Goal: Task Accomplishment & Management: Manage account settings

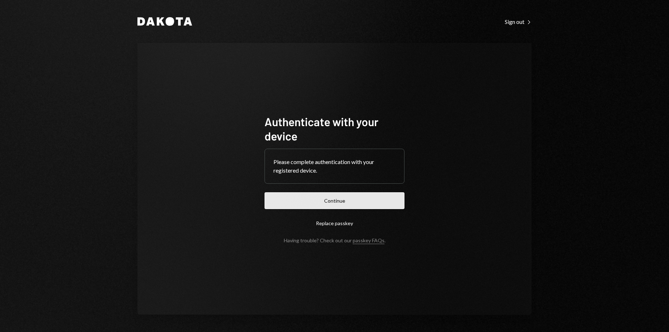
click at [317, 199] on button "Continue" at bounding box center [334, 200] width 140 height 17
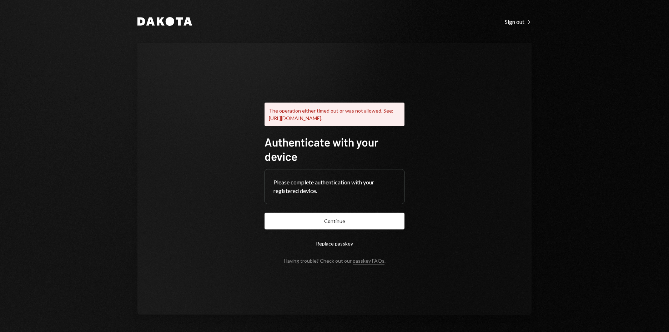
click at [366, 111] on div "The operation either timed out or was not allowed. See: [URL][DOMAIN_NAME]." at bounding box center [334, 114] width 140 height 24
click at [337, 226] on button "Continue" at bounding box center [334, 220] width 140 height 17
click at [329, 246] on button "Replace passkey" at bounding box center [334, 243] width 140 height 17
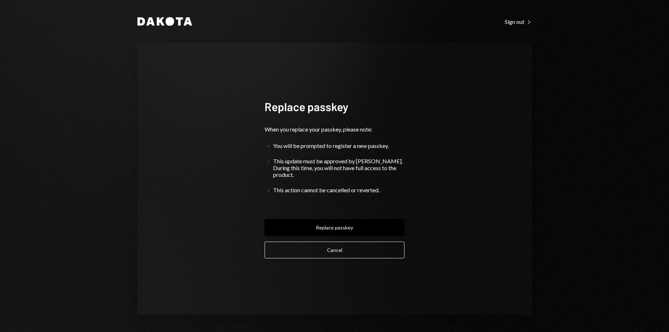
click at [335, 227] on button "Replace passkey" at bounding box center [334, 227] width 140 height 17
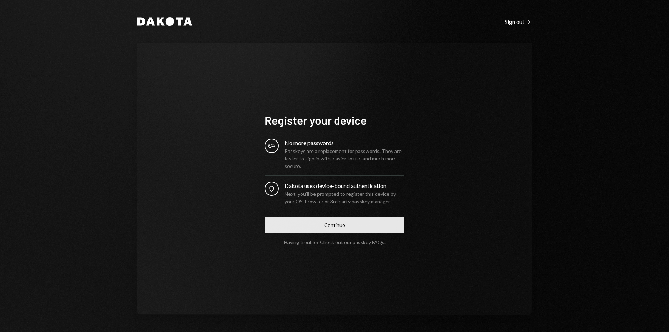
click at [332, 227] on button "Continue" at bounding box center [334, 224] width 140 height 17
click at [336, 229] on form "Register your device Key No more passwords Passkeys are a replacement for passw…" at bounding box center [334, 179] width 140 height 132
click at [457, 84] on div "Register your device Key No more passwords Passkeys are a replacement for passw…" at bounding box center [334, 179] width 394 height 272
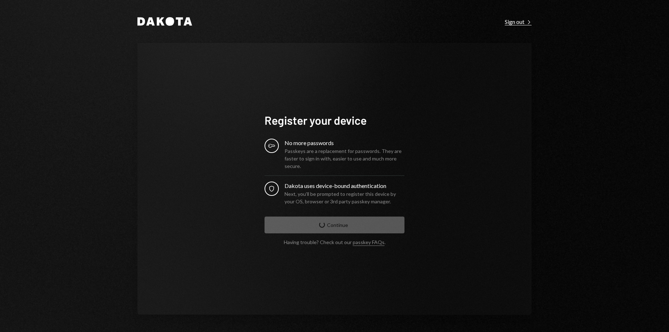
click at [519, 22] on div "Sign out Right Caret" at bounding box center [518, 21] width 27 height 7
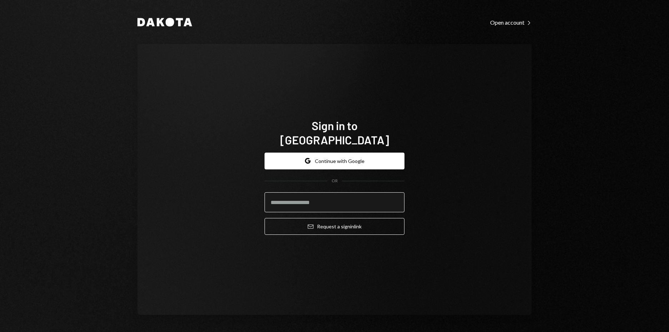
click at [323, 197] on input "email" at bounding box center [334, 202] width 140 height 20
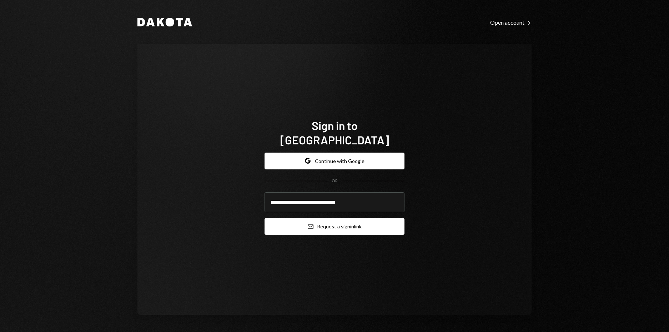
type input "**********"
click at [350, 222] on button "Email Request a sign in link" at bounding box center [334, 226] width 140 height 17
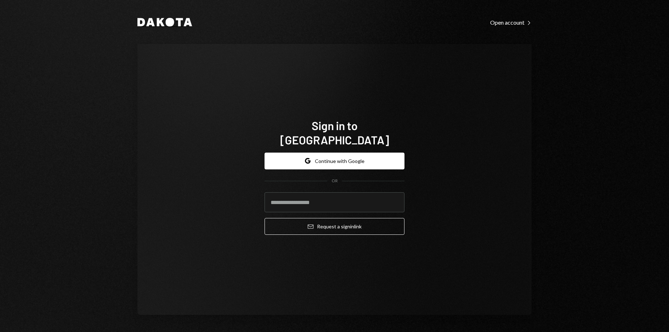
click at [163, 23] on icon "Dakota" at bounding box center [164, 22] width 55 height 9
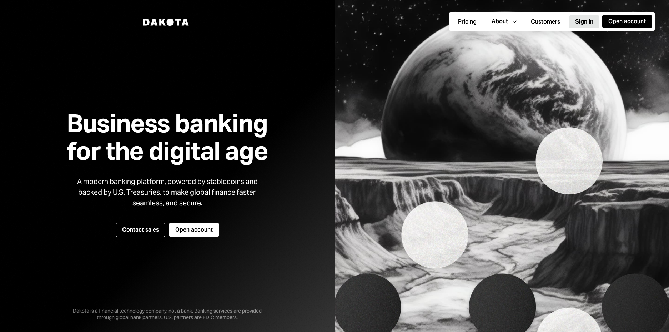
click at [587, 20] on button "Sign in" at bounding box center [584, 21] width 30 height 13
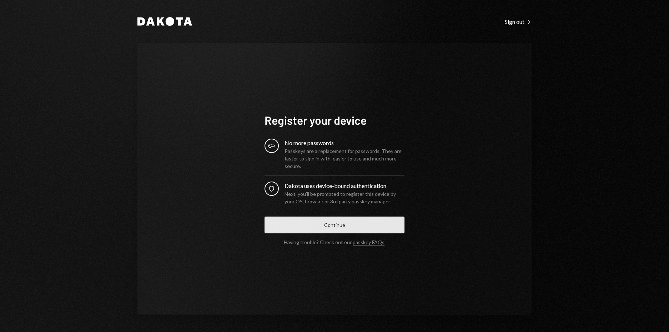
click at [332, 227] on button "Continue" at bounding box center [334, 224] width 140 height 17
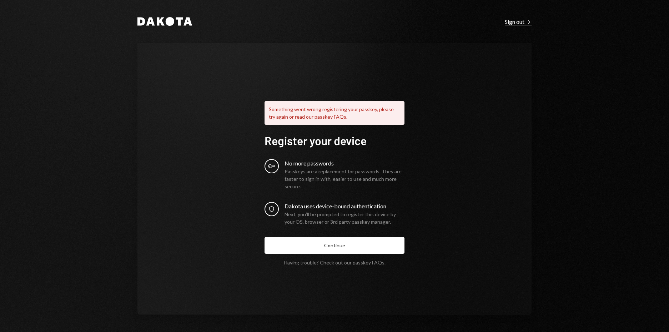
click at [521, 24] on div "Sign out Right Caret" at bounding box center [518, 21] width 27 height 7
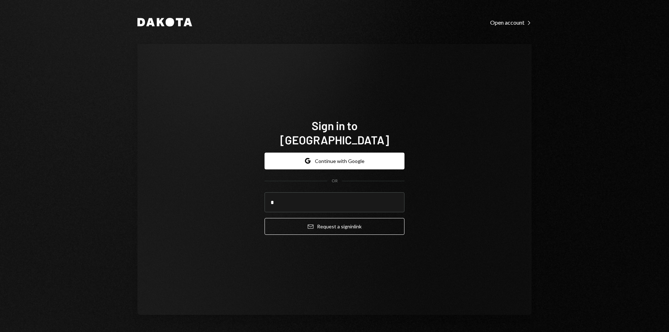
type input "**"
drag, startPoint x: 284, startPoint y: 195, endPoint x: 252, endPoint y: 194, distance: 32.1
click at [252, 194] on div "Sign in to Dakota Google Continue with Google OR ** Email Request a sign in link" at bounding box center [334, 179] width 394 height 270
click at [440, 165] on div "Sign in to Dakota Google Continue with Google OR Email Request a sign in link" at bounding box center [334, 179] width 394 height 270
click at [349, 192] on input "email" at bounding box center [334, 202] width 140 height 20
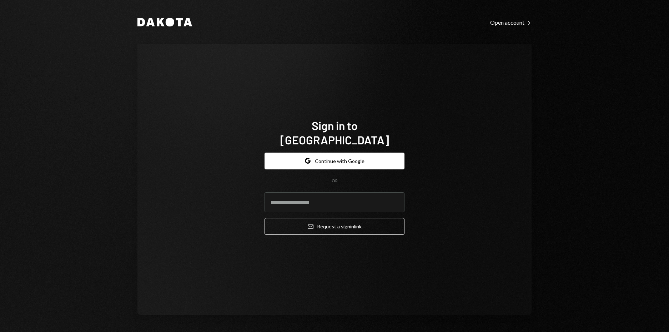
click at [455, 198] on div "Sign in to Dakota Google Continue with Google OR Email Request a sign in link" at bounding box center [334, 179] width 394 height 270
drag, startPoint x: 379, startPoint y: 198, endPoint x: 389, endPoint y: 189, distance: 12.9
click at [382, 195] on input "email" at bounding box center [334, 202] width 140 height 20
click at [436, 175] on div "Sign in to Dakota Google Continue with Google OR Email Request a sign in link" at bounding box center [334, 179] width 394 height 270
click at [337, 156] on button "Google Continue with Google" at bounding box center [334, 160] width 140 height 17
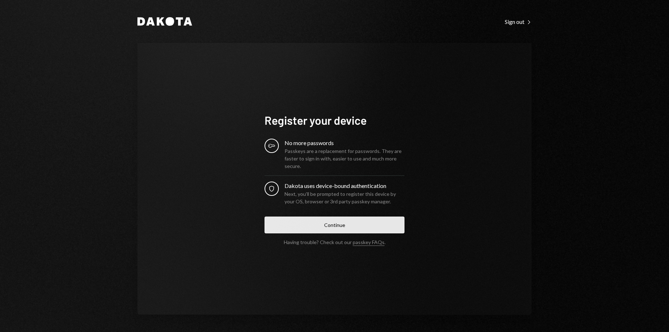
click at [335, 226] on button "Continue" at bounding box center [334, 224] width 140 height 17
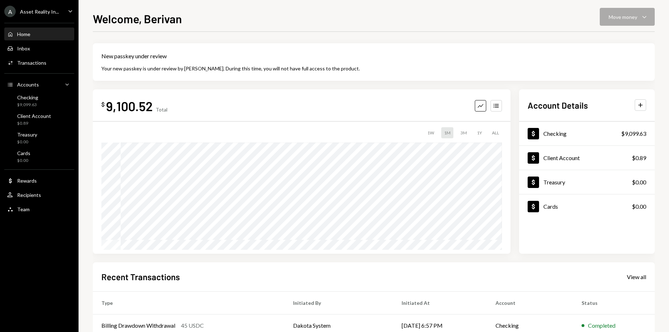
click at [317, 30] on div "Welcome, Berivan Move money Caret Down New passkey under review Your new passke…" at bounding box center [374, 171] width 562 height 322
click at [324, 29] on div "Welcome, Berivan Move money Caret Down New passkey under review Your new passke…" at bounding box center [374, 171] width 562 height 322
click at [279, 25] on div "Welcome, Berivan Move money Caret Down" at bounding box center [374, 18] width 562 height 16
click at [269, 61] on div "New passkey under review Your new passkey is under review by Dakota. During thi…" at bounding box center [374, 61] width 562 height 37
click at [69, 8] on icon "Caret Down" at bounding box center [70, 11] width 8 height 8
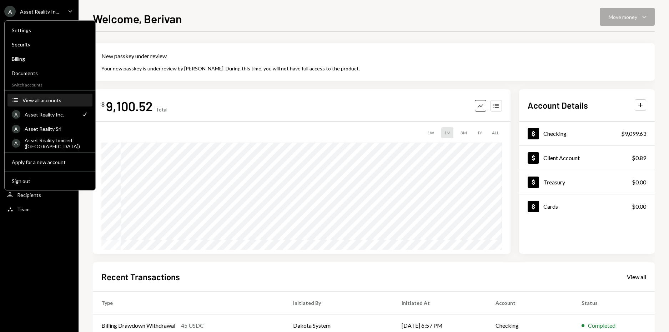
click at [39, 100] on div "View all accounts" at bounding box center [55, 100] width 66 height 6
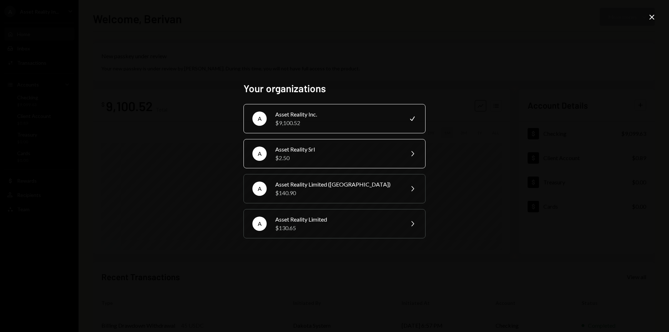
click at [325, 155] on div "$2.50" at bounding box center [337, 157] width 124 height 9
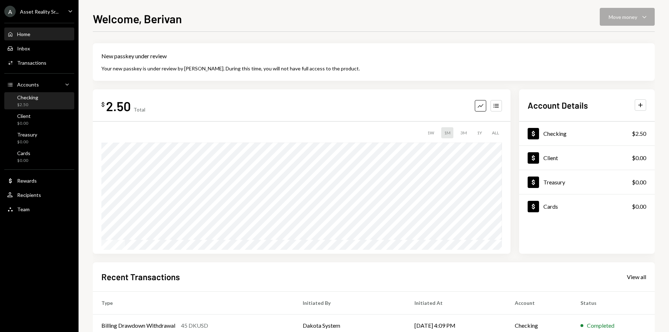
click at [36, 103] on div "$2.50" at bounding box center [27, 105] width 21 height 6
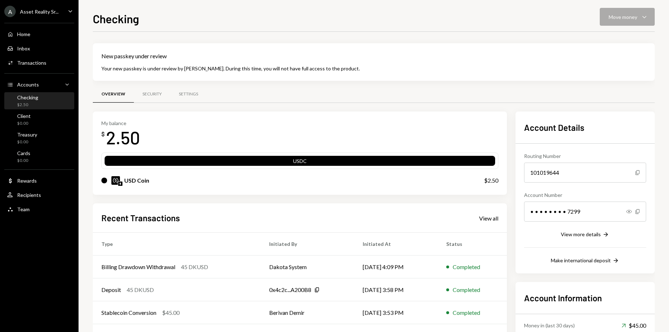
click at [67, 11] on icon "Caret Down" at bounding box center [70, 11] width 8 height 8
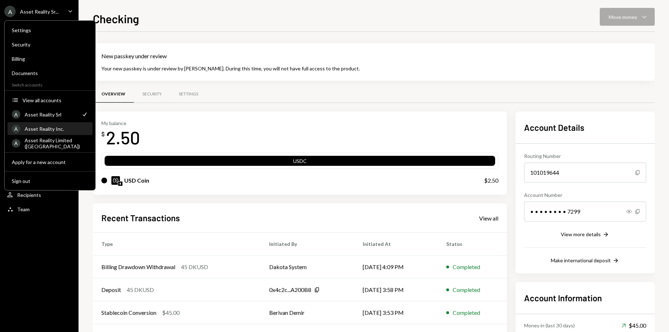
click at [55, 130] on div "Asset Reality Inc." at bounding box center [57, 129] width 64 height 6
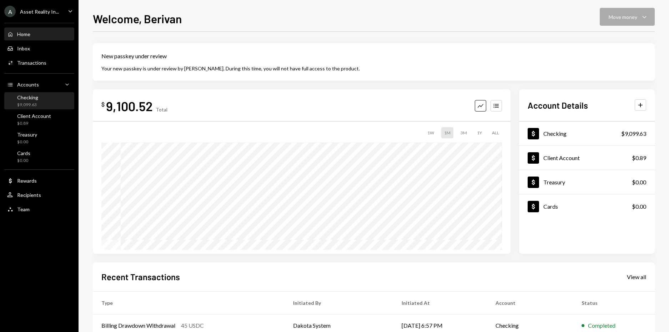
click at [41, 104] on div "Checking $9,099.63" at bounding box center [39, 101] width 64 height 14
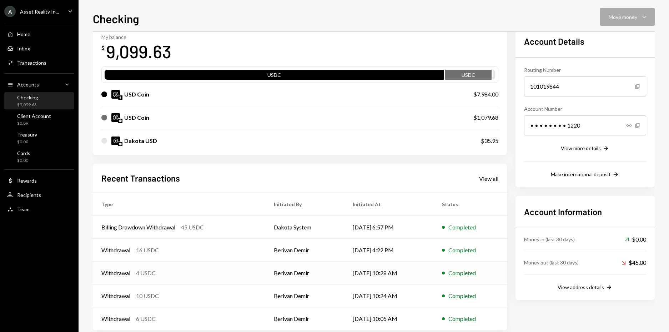
scroll to position [98, 0]
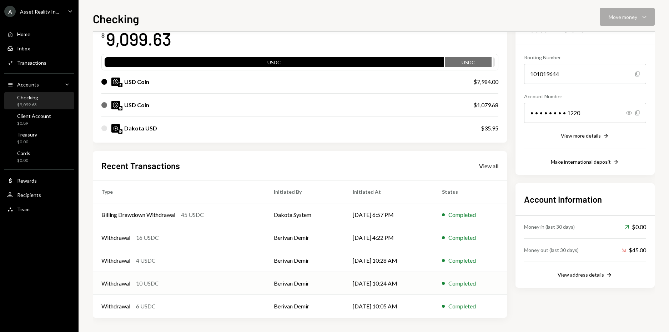
click at [292, 284] on td "Berivan Demir" at bounding box center [304, 283] width 79 height 23
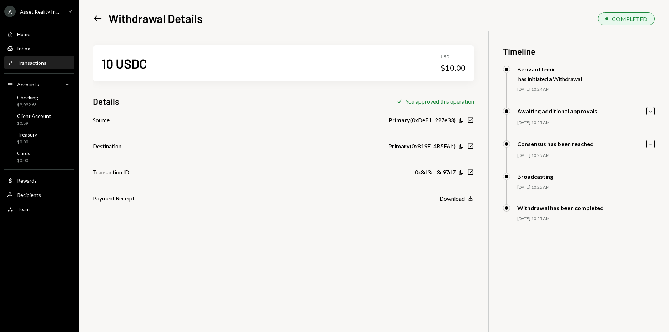
click at [100, 19] on icon "Left Arrow" at bounding box center [98, 18] width 10 height 10
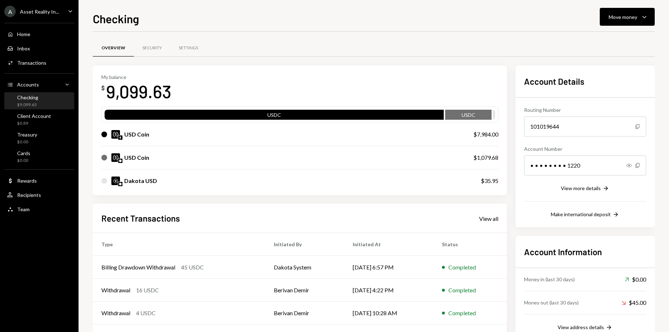
click at [70, 11] on icon "Caret Down" at bounding box center [70, 11] width 8 height 8
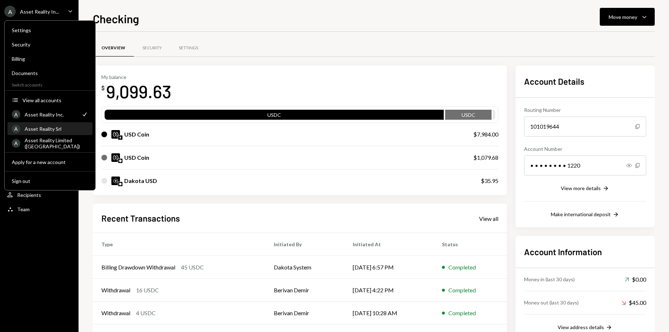
click at [61, 127] on div "Asset Reality Srl" at bounding box center [57, 129] width 64 height 6
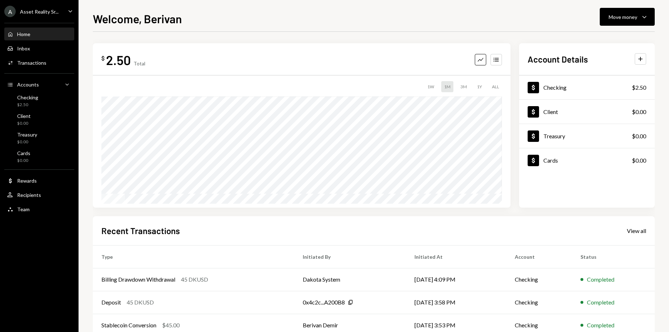
click at [72, 11] on icon "Caret Down" at bounding box center [70, 11] width 8 height 8
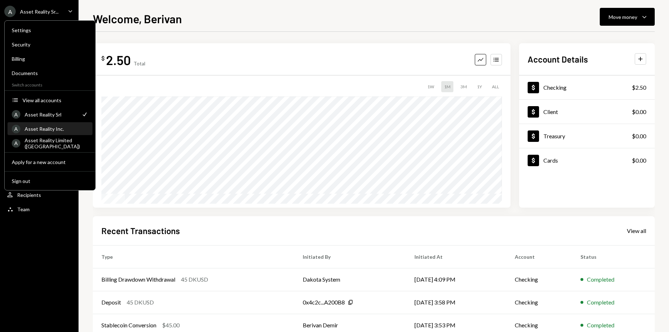
click at [59, 129] on div "Asset Reality Inc." at bounding box center [57, 129] width 64 height 6
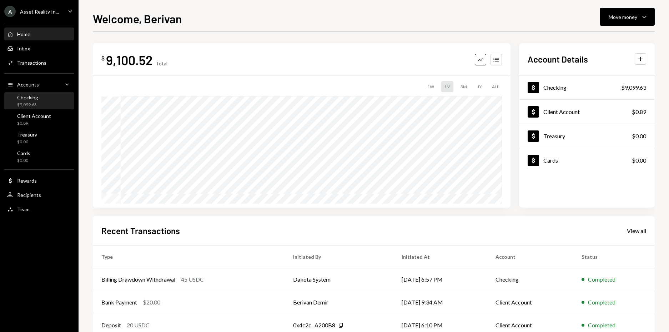
click at [40, 101] on div "Checking $9,099.63" at bounding box center [39, 101] width 64 height 14
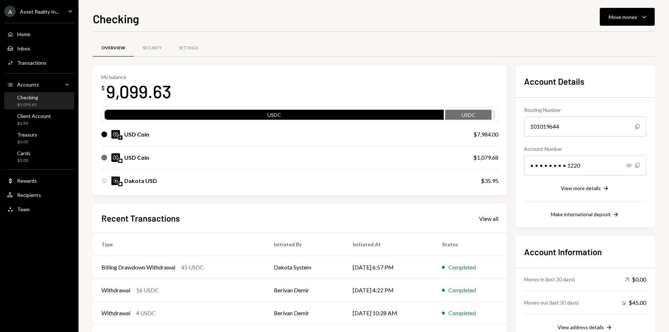
click at [106, 182] on div at bounding box center [104, 181] width 6 height 6
click at [647, 17] on icon "Caret Down" at bounding box center [644, 16] width 9 height 9
click at [621, 93] on div "Swap stablecoins" at bounding box center [621, 92] width 52 height 7
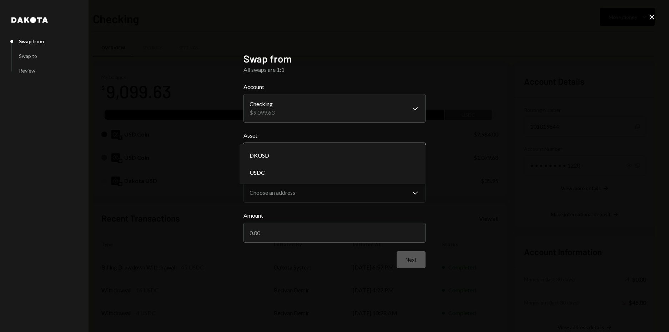
click at [416, 152] on body "A Asset Reality In... Caret Down Home Home Inbox Inbox Activities Transactions …" at bounding box center [334, 166] width 669 height 332
select select "****"
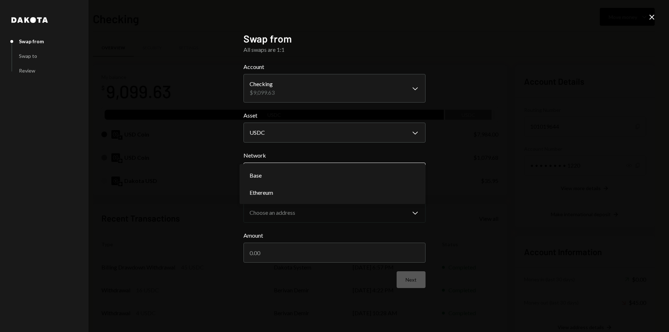
click at [413, 174] on body "A Asset Reality In... Caret Down Home Home Inbox Inbox Activities Transactions …" at bounding box center [334, 166] width 669 height 332
select select "**********"
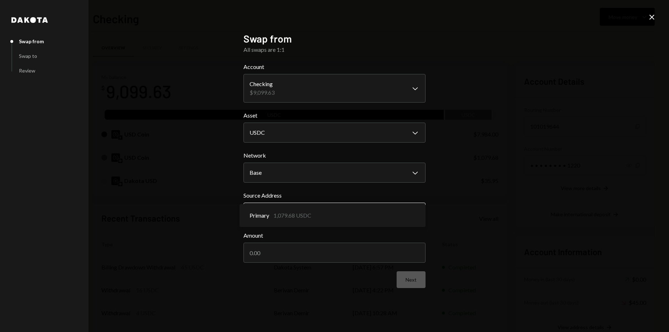
click at [414, 213] on body "A Asset Reality In... Caret Down Home Home Inbox Inbox Activities Transactions …" at bounding box center [334, 166] width 669 height 332
click at [276, 256] on input "Amount" at bounding box center [334, 252] width 182 height 20
type input "20"
click at [412, 282] on button "Next" at bounding box center [410, 279] width 29 height 17
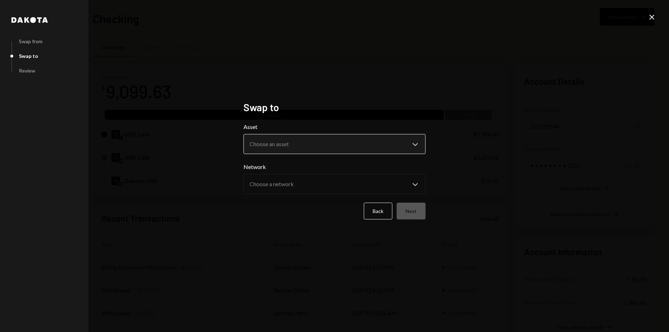
click at [275, 141] on body "A Asset Reality In... Caret Down Home Home Inbox Inbox Activities Transactions …" at bounding box center [334, 166] width 669 height 332
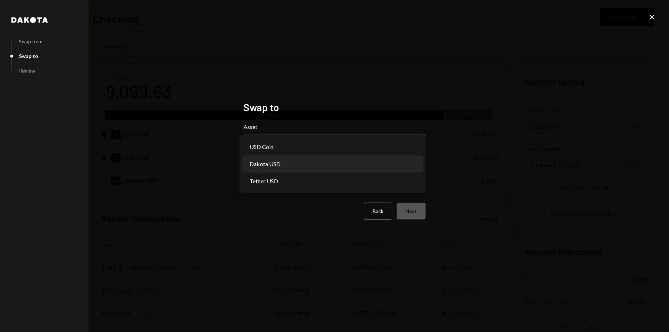
select select "*****"
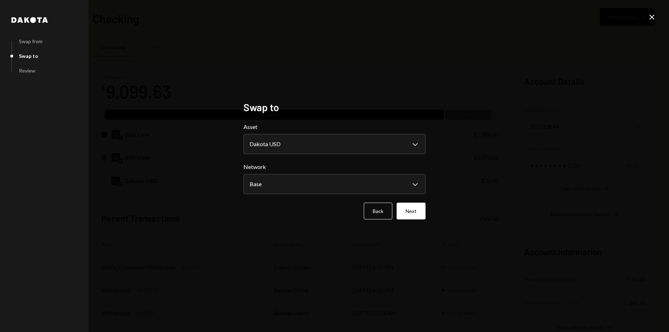
click at [655, 18] on icon "Close" at bounding box center [651, 17] width 9 height 9
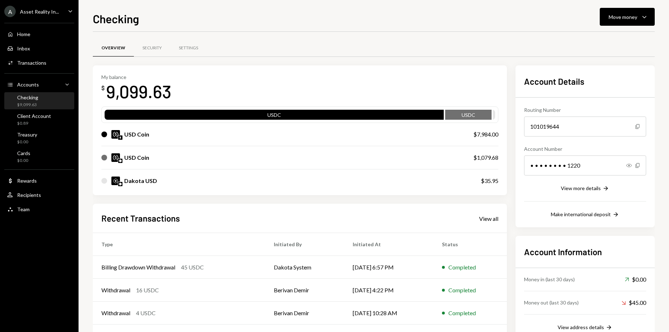
click at [68, 8] on icon "Caret Down" at bounding box center [70, 11] width 8 height 8
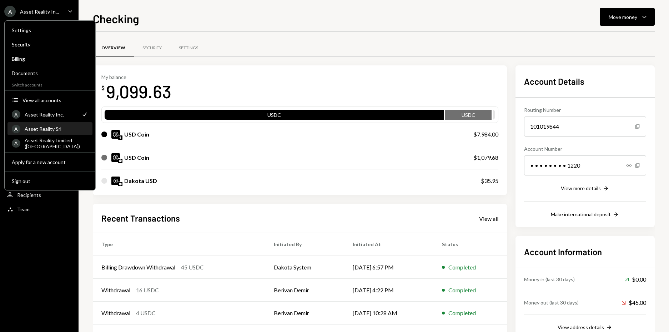
click at [69, 130] on div "Asset Reality Srl" at bounding box center [57, 129] width 64 height 6
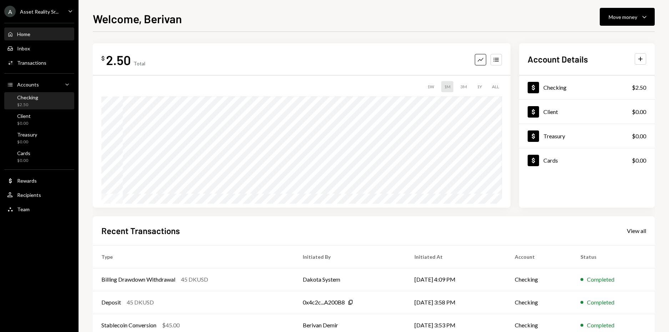
click at [32, 106] on div "$2.50" at bounding box center [27, 105] width 21 height 6
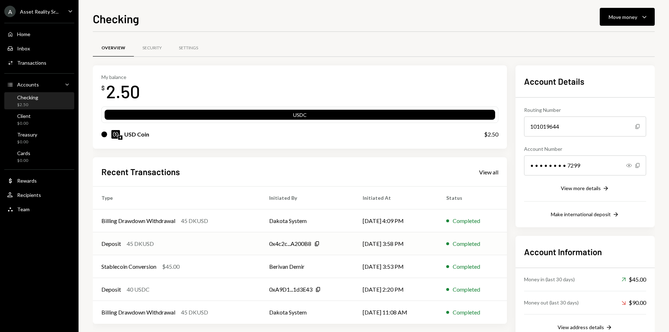
click at [145, 244] on div "45 DKUSD" at bounding box center [140, 243] width 27 height 9
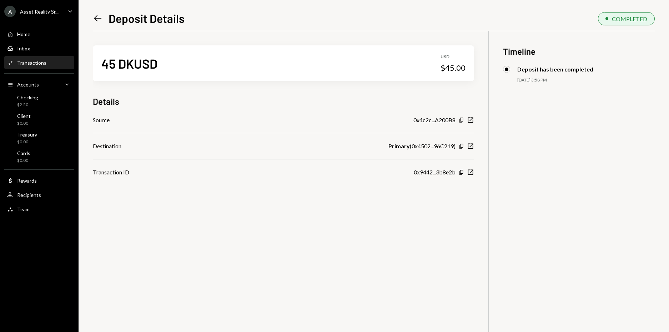
click at [96, 19] on icon "Left Arrow" at bounding box center [98, 18] width 10 height 10
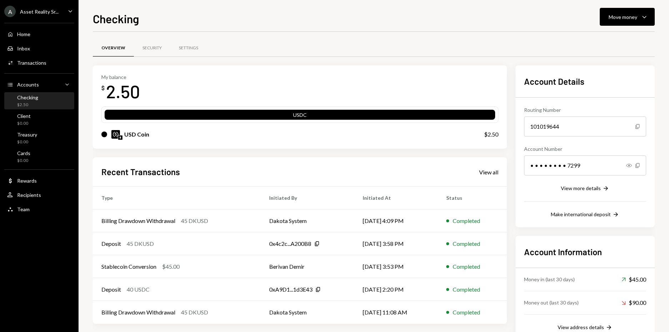
click at [70, 11] on icon "Caret Down" at bounding box center [70, 11] width 8 height 8
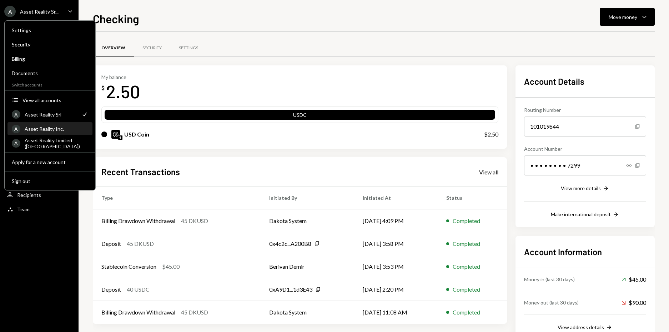
click at [57, 128] on div "Asset Reality Inc." at bounding box center [57, 129] width 64 height 6
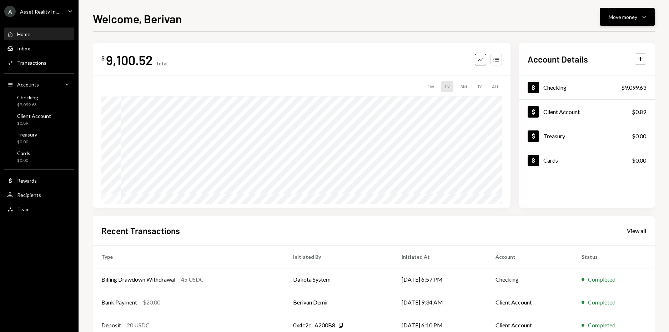
click at [645, 16] on icon "Caret Down" at bounding box center [644, 16] width 9 height 9
click at [619, 93] on div "Swap stablecoins" at bounding box center [621, 92] width 52 height 7
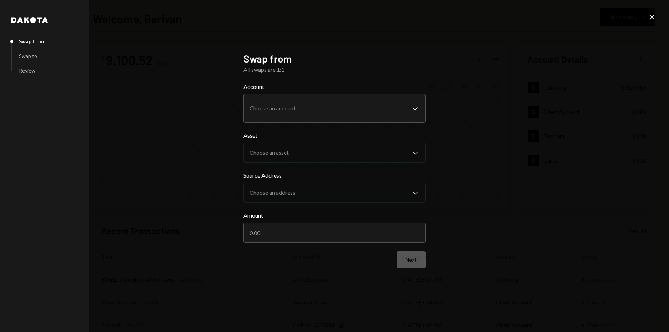
click at [658, 17] on div "**********" at bounding box center [334, 166] width 669 height 332
click at [656, 17] on div "**********" at bounding box center [334, 166] width 669 height 332
drag, startPoint x: 654, startPoint y: 17, endPoint x: 648, endPoint y: 25, distance: 9.4
click at [654, 17] on icon "Close" at bounding box center [651, 17] width 9 height 9
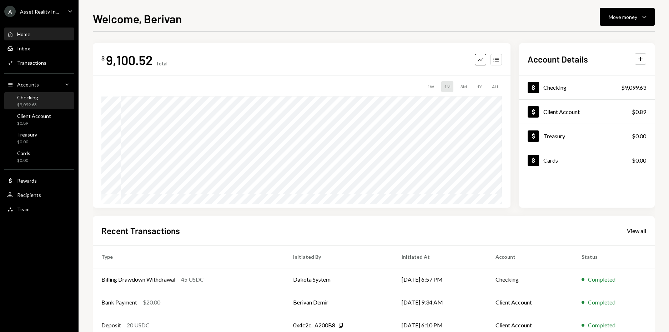
click at [45, 95] on div "Checking $9,099.63" at bounding box center [39, 101] width 64 height 14
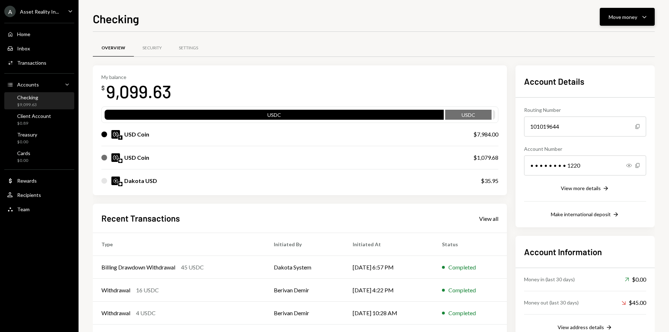
click at [645, 17] on icon "Caret Down" at bounding box center [644, 16] width 9 height 9
click at [622, 92] on div "Swap stablecoins" at bounding box center [621, 92] width 52 height 7
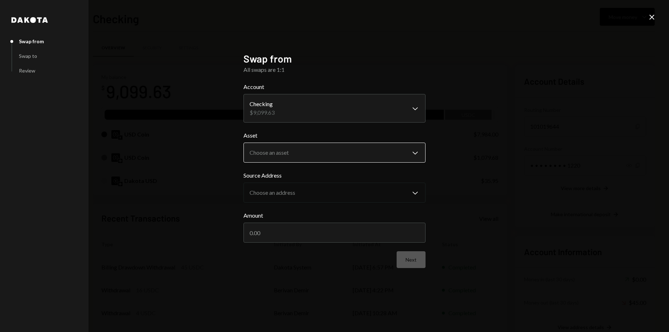
click at [415, 153] on body "A Asset Reality In... Caret Down Home Home Inbox Inbox Activities Transactions …" at bounding box center [334, 166] width 669 height 332
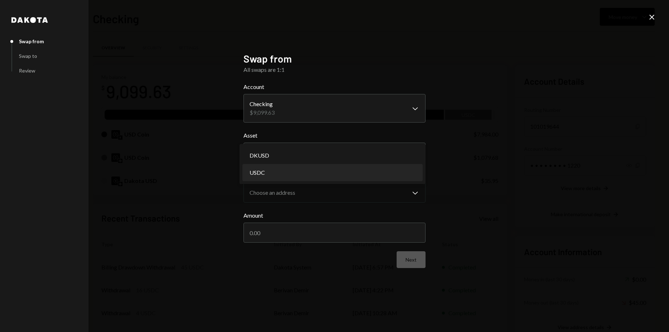
select select "****"
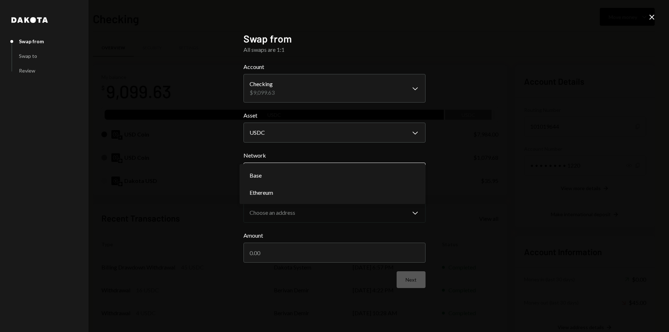
click at [417, 173] on body "A Asset Reality In... Caret Down Home Home Inbox Inbox Activities Transactions …" at bounding box center [334, 166] width 669 height 332
select select "**********"
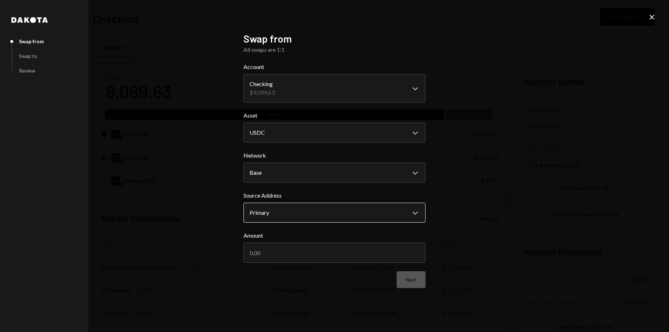
click at [412, 211] on body "A Asset Reality In... Caret Down Home Home Inbox Inbox Activities Transactions …" at bounding box center [334, 166] width 669 height 332
click at [355, 251] on input "Amount" at bounding box center [334, 252] width 182 height 20
click at [418, 281] on form "**********" at bounding box center [334, 174] width 182 height 225
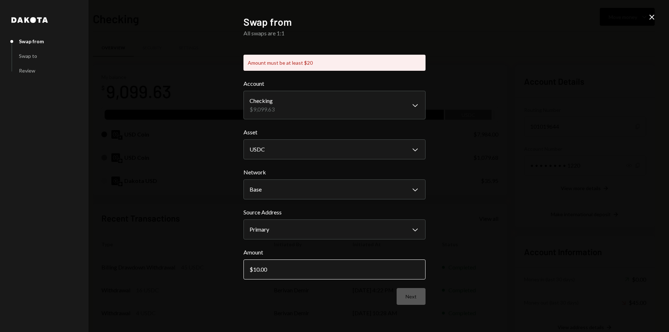
click at [275, 270] on input "10.00" at bounding box center [334, 269] width 182 height 20
drag, startPoint x: 274, startPoint y: 270, endPoint x: 252, endPoint y: 272, distance: 21.6
click at [252, 272] on input "10.00" at bounding box center [334, 269] width 182 height 20
type input "1"
type input "20.00"
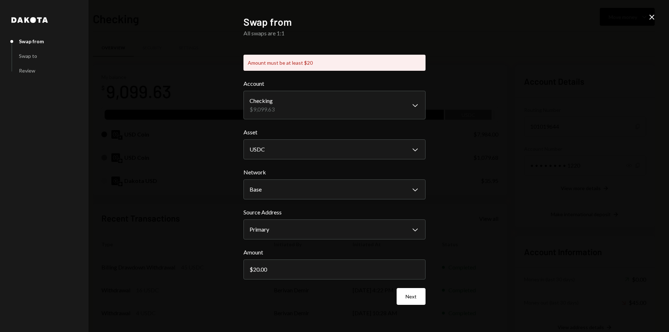
click at [413, 296] on div "**********" at bounding box center [334, 166] width 182 height 300
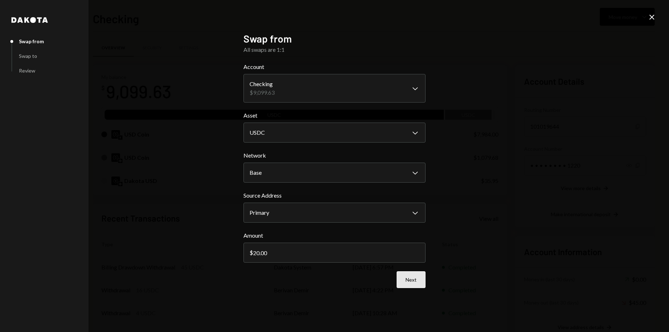
click at [416, 277] on button "Next" at bounding box center [410, 279] width 29 height 17
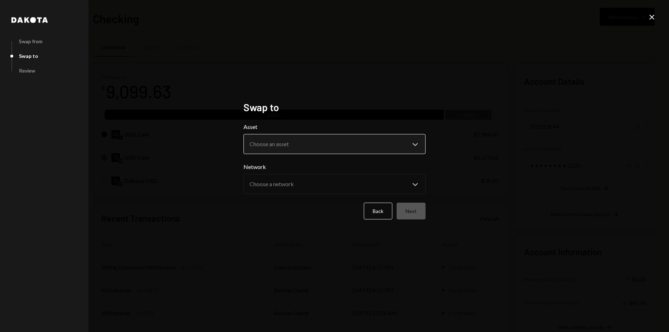
click at [384, 151] on body "A Asset Reality In... Caret Down Home Home Inbox Inbox Activities Transactions …" at bounding box center [334, 166] width 669 height 332
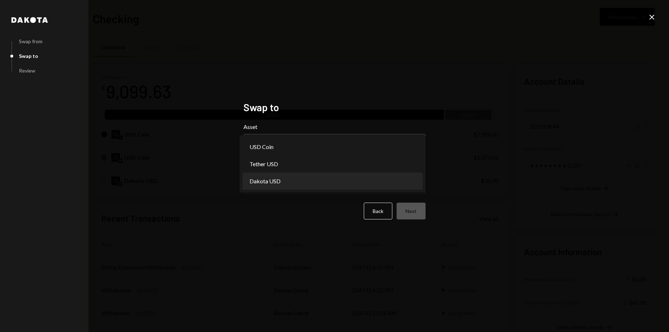
select select "*****"
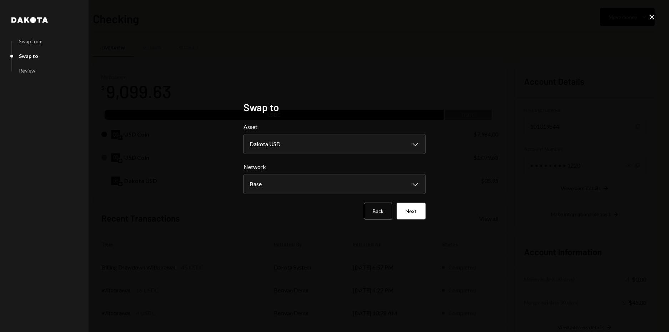
click at [413, 211] on button "Next" at bounding box center [410, 210] width 29 height 17
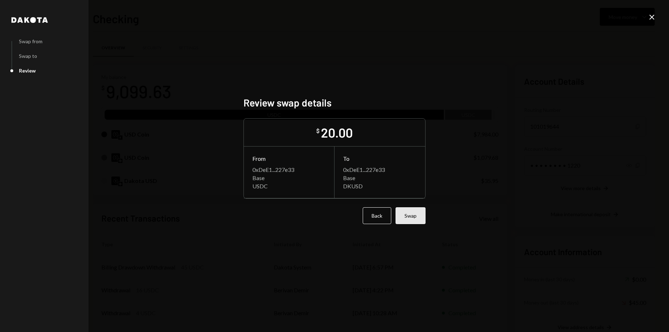
click at [412, 216] on button "Swap" at bounding box center [410, 215] width 30 height 17
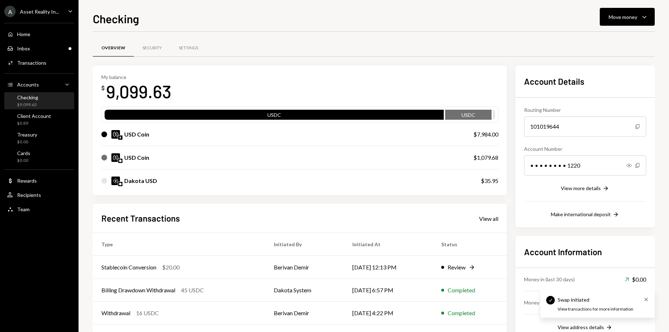
drag, startPoint x: 644, startPoint y: 297, endPoint x: 551, endPoint y: 234, distance: 113.0
click at [644, 297] on icon "Cross" at bounding box center [646, 299] width 6 height 6
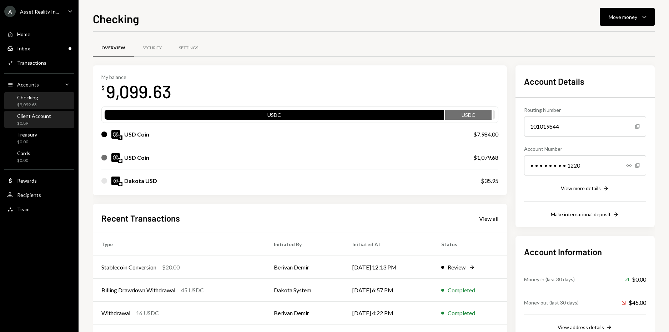
click at [36, 117] on div "Client Account" at bounding box center [34, 116] width 34 height 6
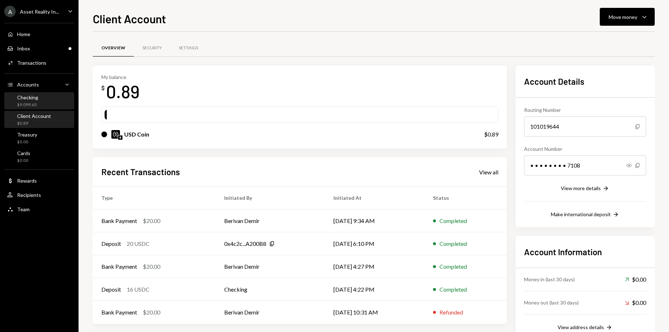
click at [40, 99] on div "Checking $9,099.63" at bounding box center [39, 101] width 64 height 14
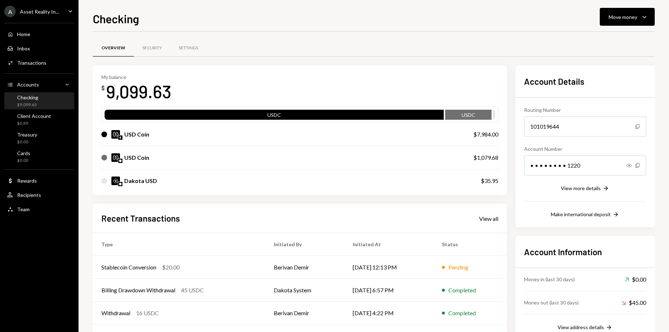
click at [31, 128] on div "Home Home Inbox Inbox Activities Transactions Accounts Accounts Caret Down Chec…" at bounding box center [39, 118] width 79 height 198
click at [34, 115] on div "Client Account" at bounding box center [34, 116] width 34 height 6
click at [73, 11] on icon "Caret Down" at bounding box center [70, 11] width 8 height 8
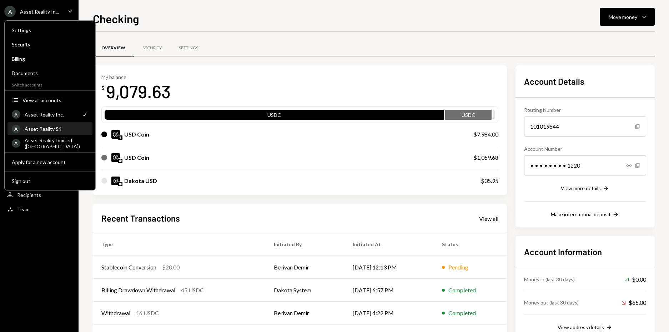
click at [65, 127] on div "Asset Reality Srl" at bounding box center [57, 129] width 64 height 6
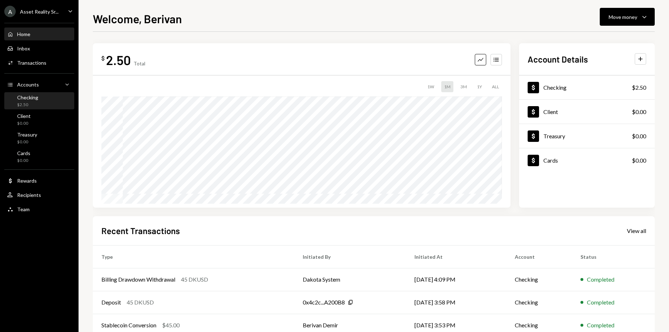
click at [33, 103] on div "$2.50" at bounding box center [27, 105] width 21 height 6
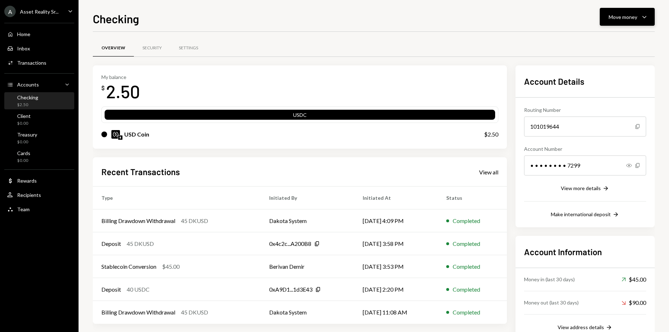
click at [648, 17] on icon "Caret Down" at bounding box center [644, 16] width 9 height 9
click at [619, 72] on div "Deposit" at bounding box center [621, 70] width 52 height 7
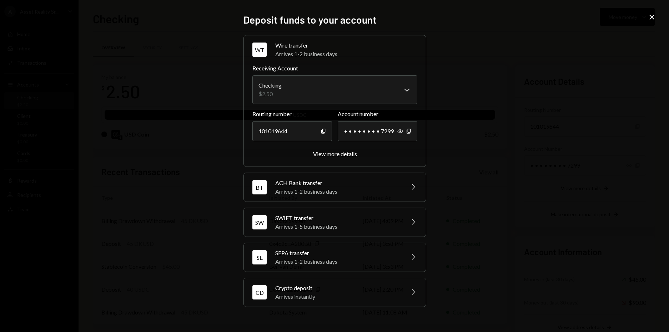
click at [344, 293] on div "Arrives instantly" at bounding box center [337, 296] width 125 height 9
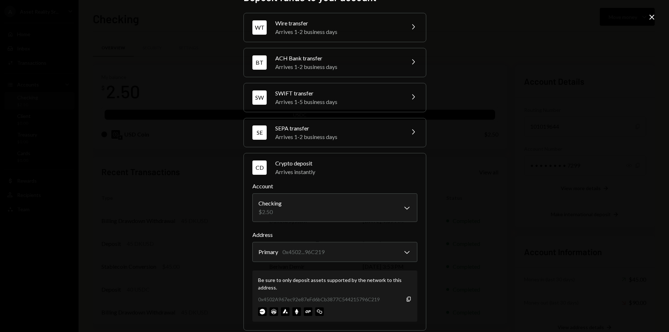
scroll to position [27, 0]
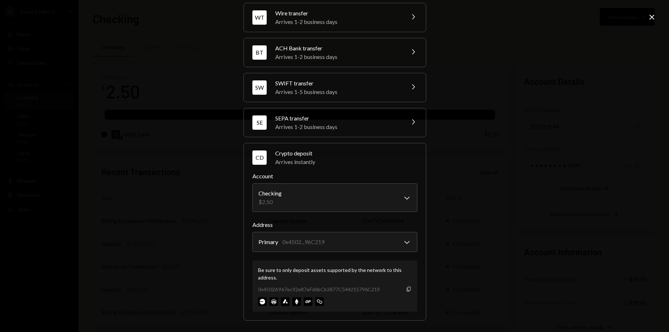
click at [406, 288] on icon "Copy" at bounding box center [409, 289] width 6 height 6
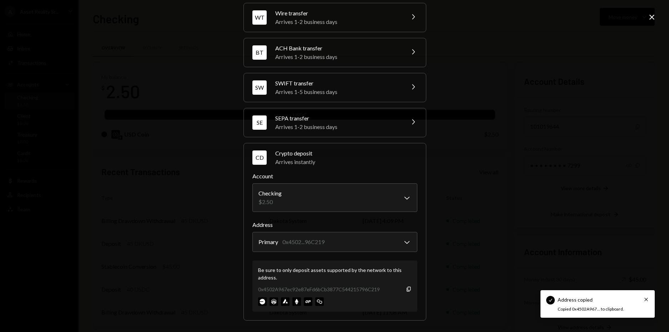
scroll to position [0, 0]
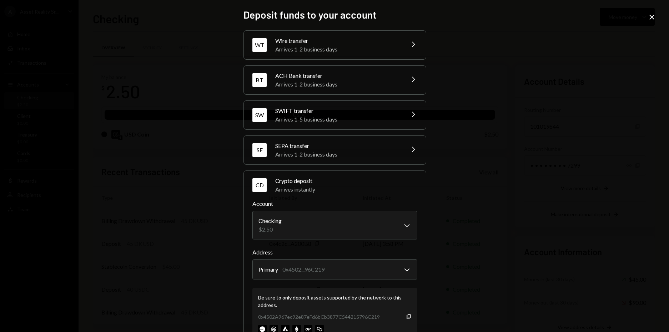
click at [654, 18] on icon "Close" at bounding box center [651, 17] width 9 height 9
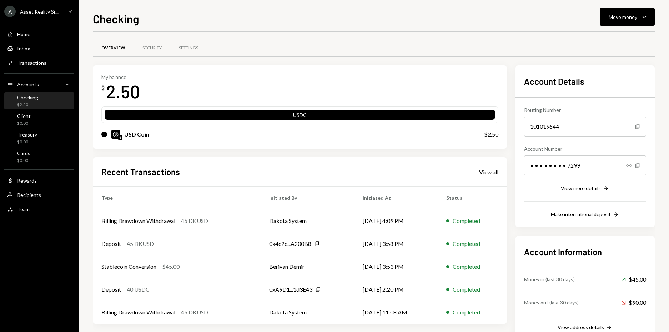
click at [69, 9] on icon "Caret Down" at bounding box center [70, 11] width 8 height 8
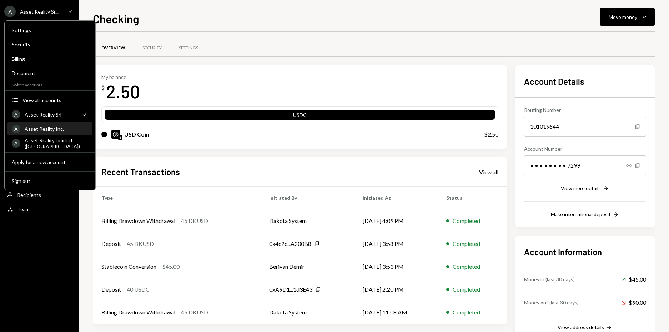
click at [55, 131] on div "Asset Reality Inc." at bounding box center [57, 129] width 64 height 6
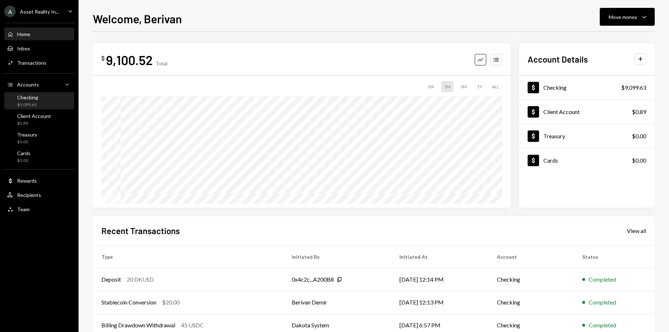
click at [35, 102] on div "$9,099.63" at bounding box center [27, 105] width 21 height 6
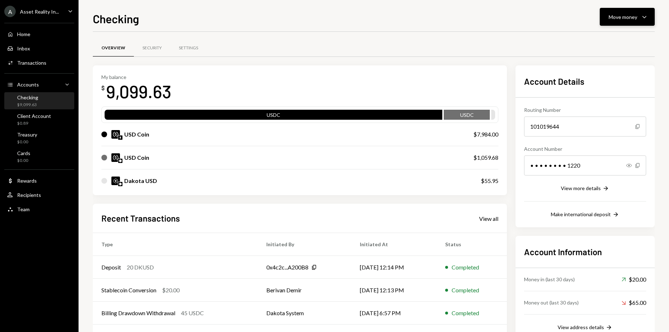
click at [648, 16] on icon "Caret Down" at bounding box center [644, 16] width 9 height 9
click at [612, 54] on div "Transfer" at bounding box center [621, 54] width 52 height 7
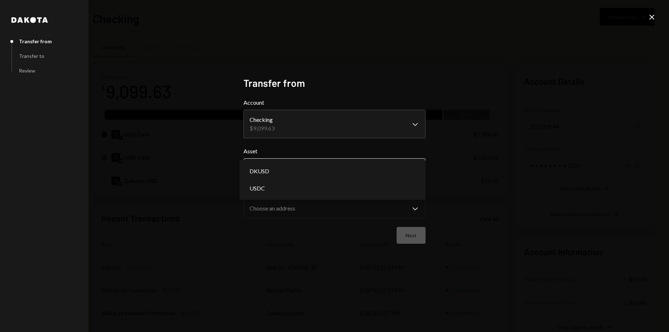
click at [417, 167] on body "A Asset Reality In... Caret Down Home Home Inbox Inbox Activities Transactions …" at bounding box center [334, 166] width 669 height 332
select select "*****"
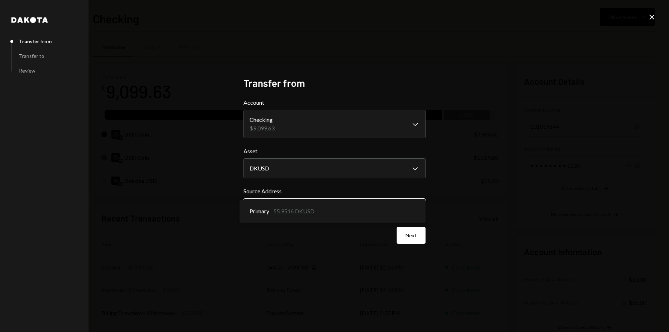
click at [415, 209] on body "A Asset Reality In... Caret Down Home Home Inbox Inbox Activities Transactions …" at bounding box center [334, 166] width 669 height 332
click at [407, 236] on button "Next" at bounding box center [410, 235] width 29 height 17
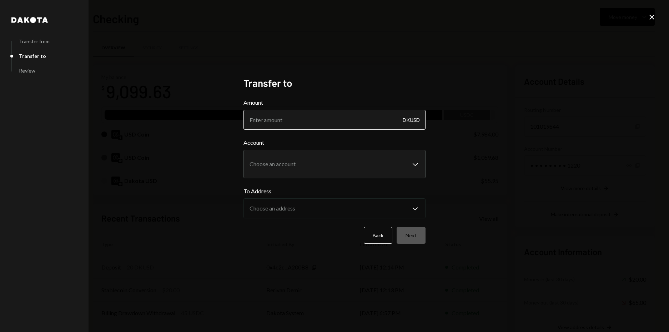
click at [324, 123] on input "Amount" at bounding box center [334, 120] width 182 height 20
type input "45.00"
click at [342, 166] on body "A Asset Reality In... Caret Down Home Home Inbox Inbox Activities Transactions …" at bounding box center [334, 166] width 669 height 332
click at [316, 93] on div "**********" at bounding box center [334, 166] width 182 height 178
drag, startPoint x: 504, startPoint y: 172, endPoint x: 456, endPoint y: 167, distance: 47.7
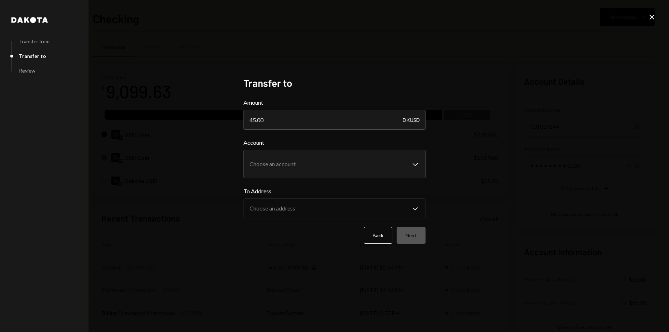
click at [504, 172] on div "**********" at bounding box center [334, 166] width 669 height 332
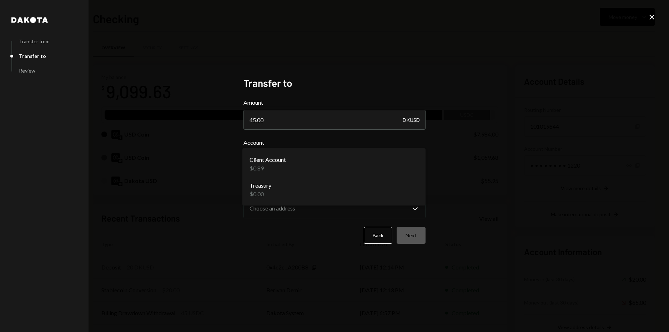
click at [419, 160] on body "A Asset Reality In... Caret Down Home Home Inbox Inbox Activities Transactions …" at bounding box center [334, 166] width 669 height 332
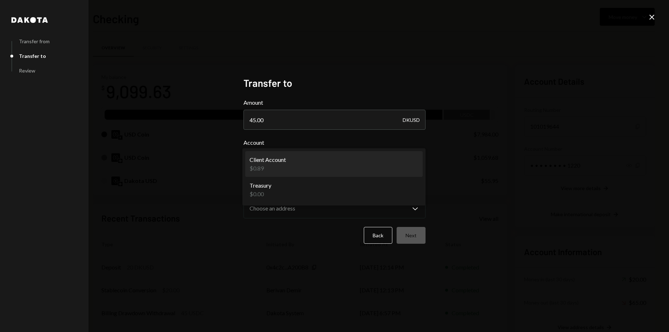
select select "**********"
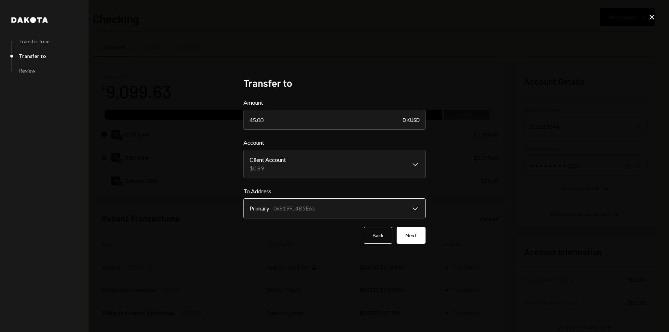
click at [414, 210] on body "A Asset Reality In... Caret Down Home Home Inbox Inbox Activities Transactions …" at bounding box center [334, 166] width 669 height 332
drag, startPoint x: 506, startPoint y: 170, endPoint x: 582, endPoint y: 96, distance: 106.2
click at [506, 169] on div "**********" at bounding box center [334, 166] width 669 height 332
click at [647, 19] on div "**********" at bounding box center [334, 166] width 669 height 332
click at [648, 18] on icon "Close" at bounding box center [651, 17] width 9 height 9
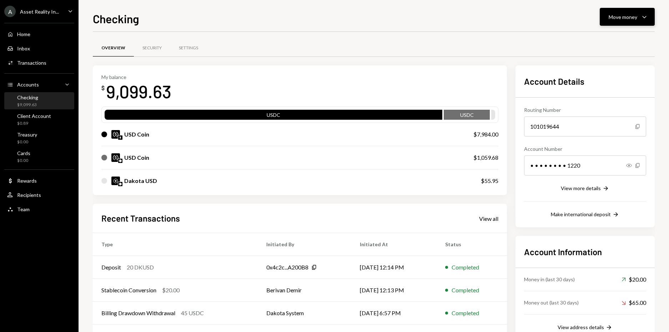
click at [623, 11] on button "Move money Caret Down" at bounding box center [627, 17] width 55 height 18
click at [611, 35] on div "Send" at bounding box center [621, 38] width 52 height 7
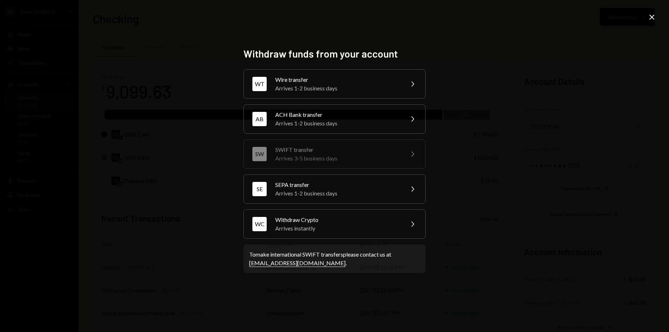
click at [650, 17] on icon "Close" at bounding box center [651, 17] width 9 height 9
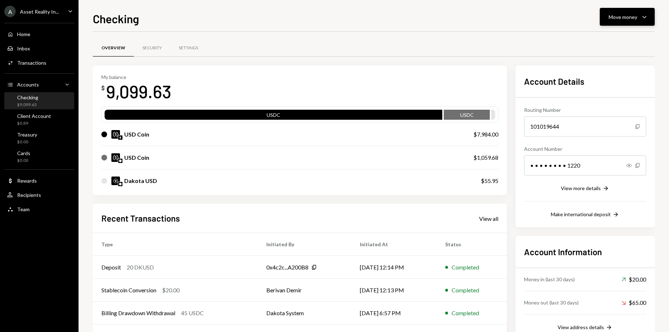
click at [645, 14] on icon "Caret Down" at bounding box center [644, 16] width 9 height 9
click at [609, 40] on div "Send" at bounding box center [621, 38] width 52 height 7
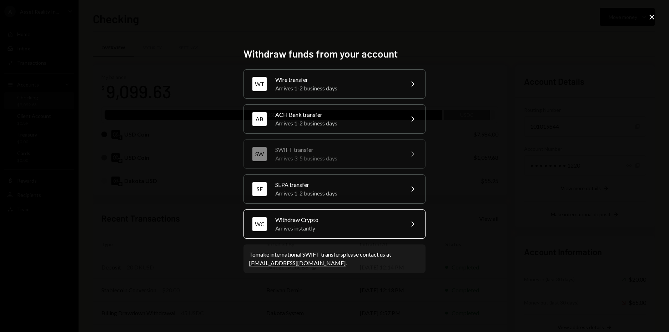
click at [320, 223] on div "Withdraw Crypto" at bounding box center [337, 219] width 124 height 9
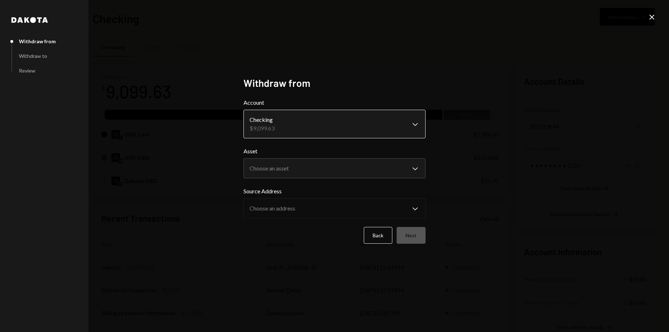
click at [409, 125] on body "A Asset Reality In... Caret Down Home Home Inbox Inbox Activities Transactions …" at bounding box center [334, 166] width 669 height 332
click at [418, 169] on body "A Asset Reality In... Caret Down Home Home Inbox Inbox Activities Transactions …" at bounding box center [334, 166] width 669 height 332
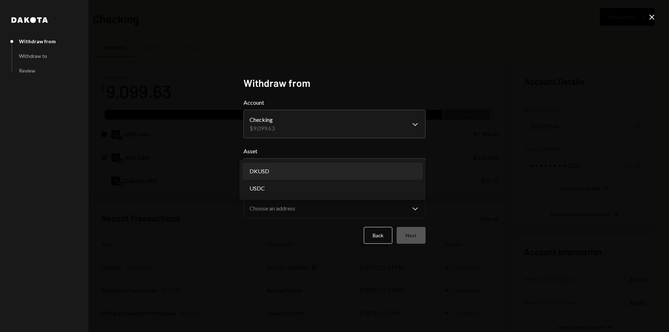
select select "*****"
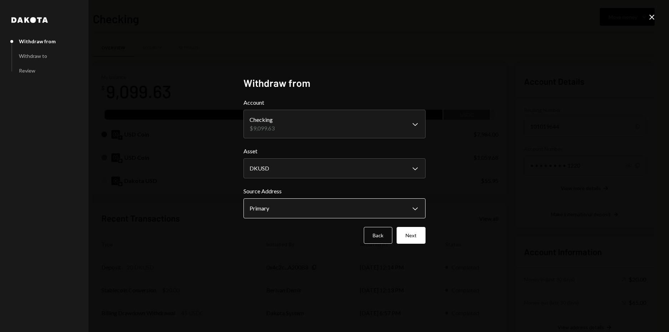
click at [372, 205] on body "A Asset Reality In... Caret Down Home Home Inbox Inbox Activities Transactions …" at bounding box center [334, 166] width 669 height 332
drag, startPoint x: 290, startPoint y: 214, endPoint x: 305, endPoint y: 217, distance: 15.4
click at [417, 238] on button "Next" at bounding box center [410, 235] width 29 height 17
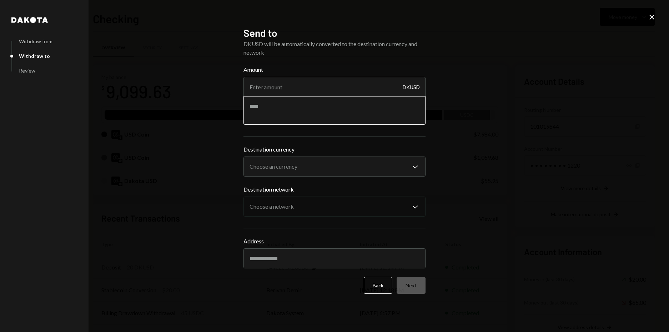
click at [304, 108] on textarea at bounding box center [334, 110] width 182 height 29
type textarea "**********"
click at [401, 169] on body "A Asset Reality In... Caret Down Home Home Inbox Inbox Activities Transactions …" at bounding box center [334, 166] width 669 height 332
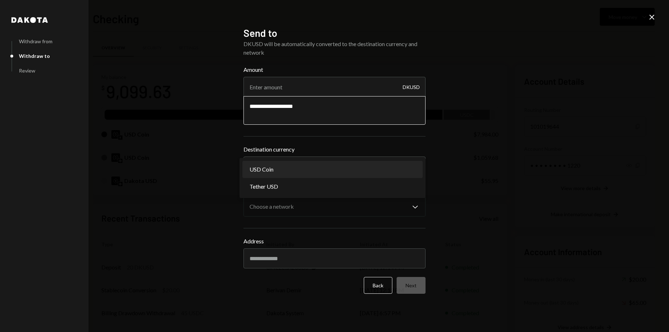
select select "****"
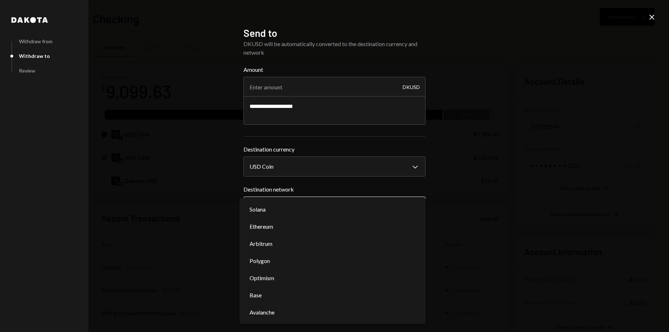
click at [414, 204] on body "A Asset Reality In... Caret Down Home Home Inbox Inbox Activities Transactions …" at bounding box center [334, 166] width 669 height 332
select select "**********"
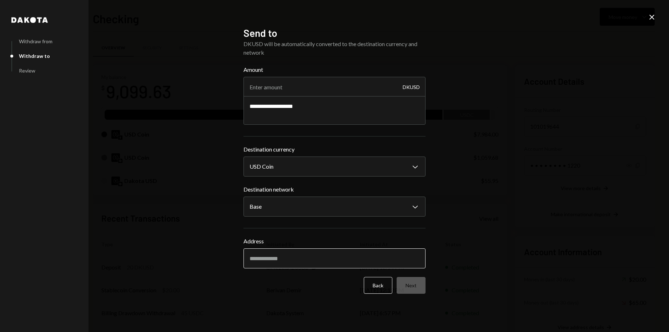
click at [299, 258] on input "Address" at bounding box center [334, 258] width 182 height 20
click at [277, 88] on input "Amount" at bounding box center [334, 87] width 182 height 20
type input "45.00"
drag, startPoint x: 256, startPoint y: 245, endPoint x: 262, endPoint y: 249, distance: 7.7
click at [256, 245] on div "Address" at bounding box center [334, 252] width 182 height 31
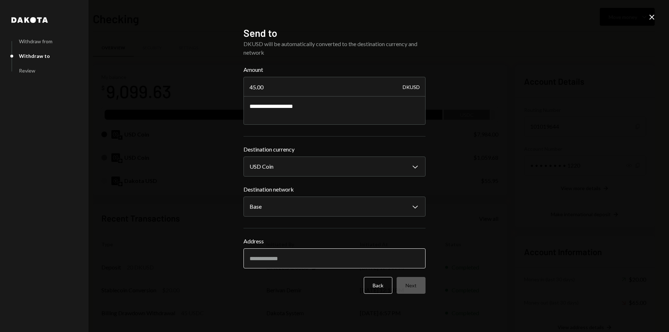
click at [268, 254] on input "Address" at bounding box center [334, 258] width 182 height 20
paste input "**********"
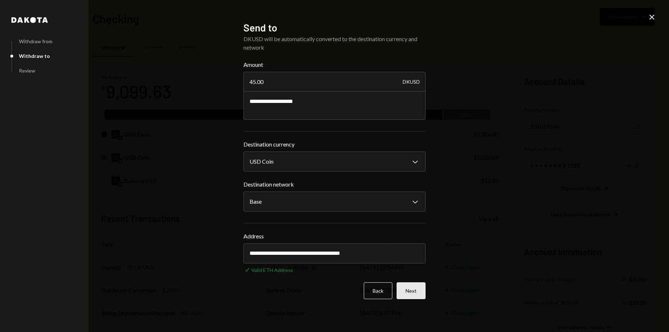
type input "**********"
click at [413, 292] on button "Next" at bounding box center [410, 290] width 29 height 17
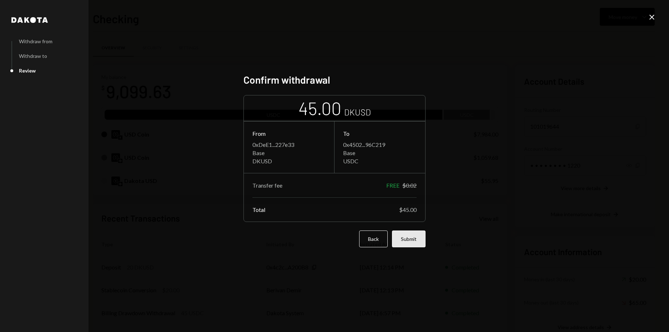
click at [408, 240] on button "Submit" at bounding box center [409, 238] width 34 height 17
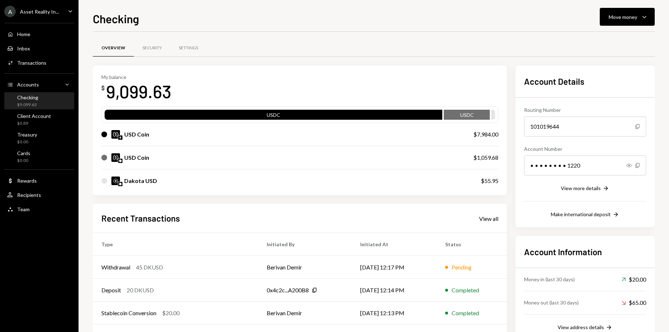
click at [68, 10] on icon "Caret Down" at bounding box center [70, 11] width 8 height 8
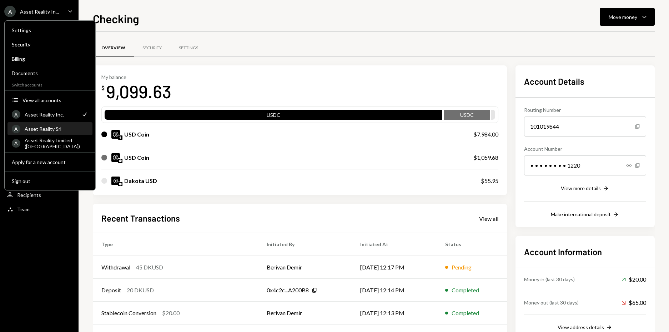
click at [56, 132] on div "A Asset Reality Srl" at bounding box center [50, 129] width 76 height 12
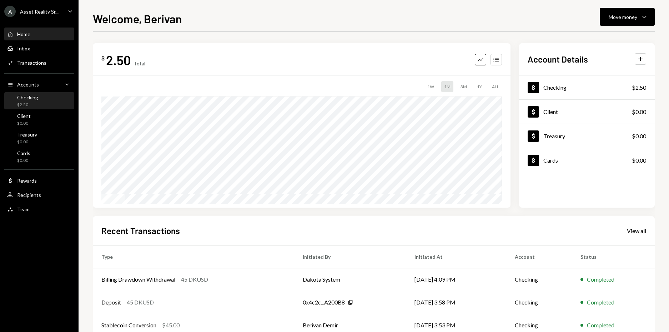
click at [34, 103] on div "$2.50" at bounding box center [27, 105] width 21 height 6
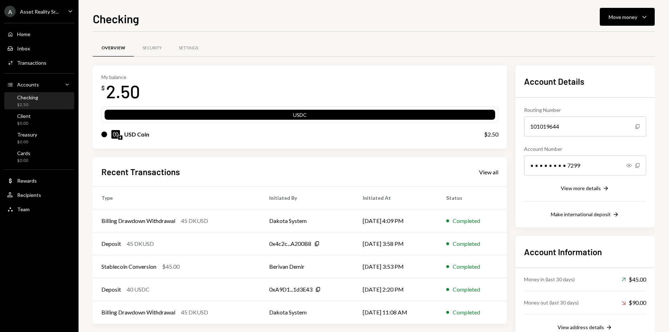
click at [27, 103] on div "$2.50" at bounding box center [27, 105] width 21 height 6
click at [32, 98] on div "Checking" at bounding box center [27, 97] width 21 height 6
click at [66, 9] on icon "Caret Down" at bounding box center [70, 11] width 8 height 8
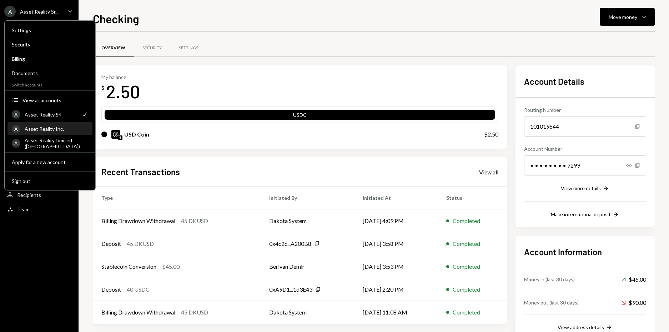
click at [62, 130] on div "Asset Reality Inc." at bounding box center [57, 129] width 64 height 6
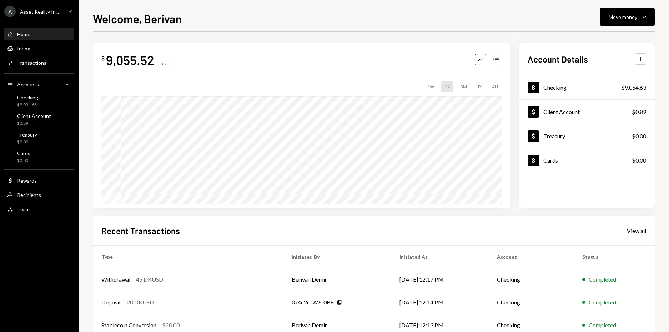
click at [71, 13] on icon "Caret Down" at bounding box center [70, 11] width 8 height 8
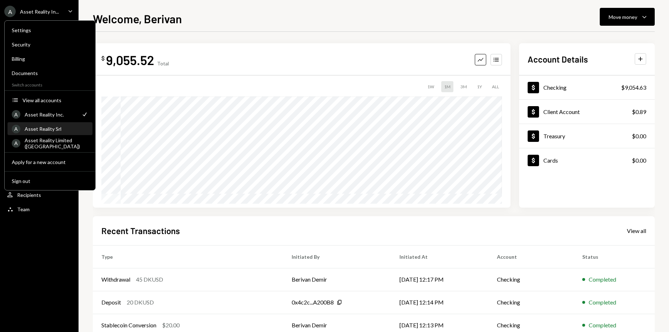
click at [57, 133] on div "A Asset Reality Srl" at bounding box center [50, 129] width 76 height 12
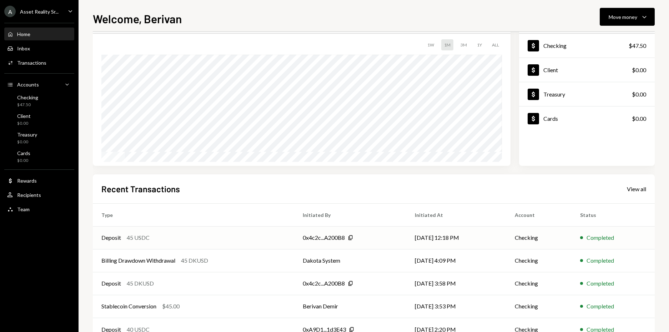
scroll to position [65, 0]
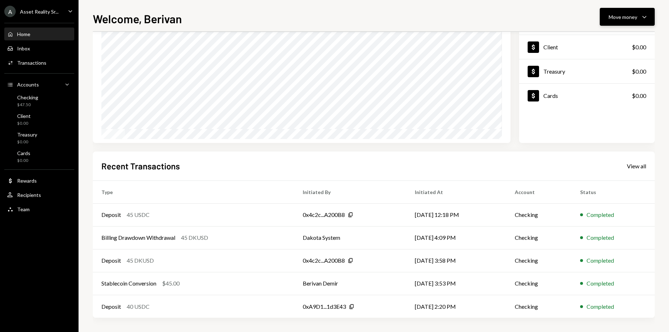
click at [646, 16] on icon "Caret Down" at bounding box center [644, 16] width 9 height 9
click at [614, 91] on div "Swap stablecoins" at bounding box center [621, 92] width 52 height 7
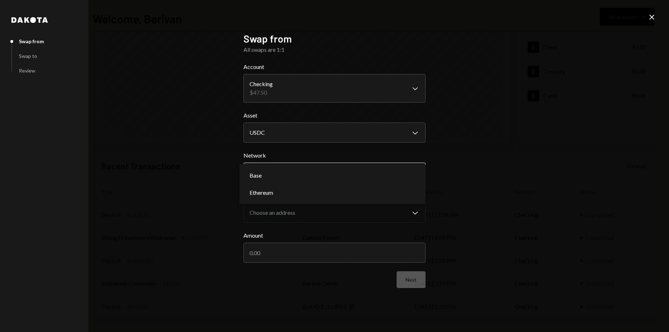
click at [419, 174] on body "**********" at bounding box center [334, 166] width 669 height 332
select select "**********"
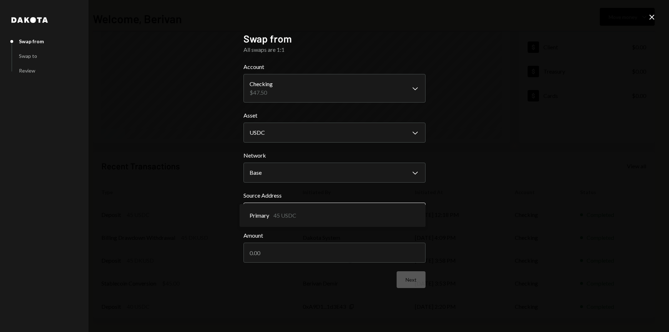
click at [415, 213] on body "**********" at bounding box center [334, 166] width 669 height 332
click at [293, 254] on input "Amount" at bounding box center [334, 252] width 182 height 20
type input "45.00"
click at [413, 281] on button "Next" at bounding box center [410, 279] width 29 height 17
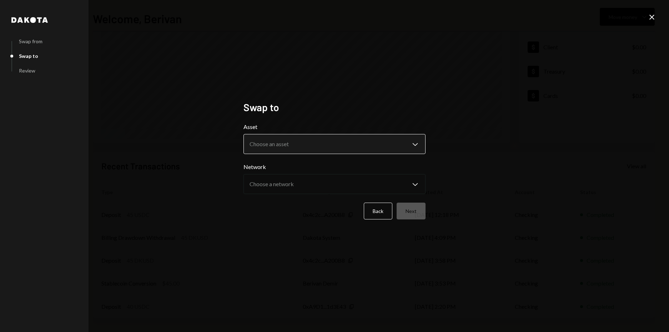
click at [411, 143] on body "**********" at bounding box center [334, 166] width 669 height 332
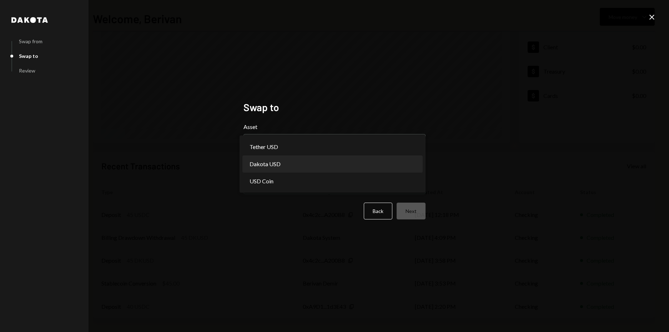
select select "*****"
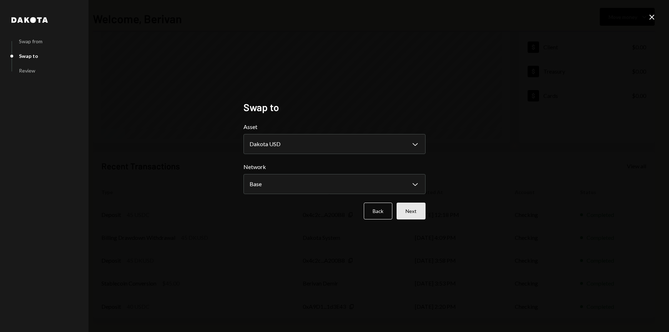
click at [412, 209] on button "Next" at bounding box center [410, 210] width 29 height 17
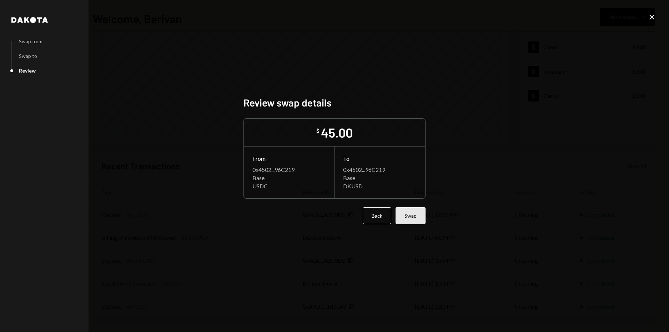
click at [413, 216] on button "Swap" at bounding box center [410, 215] width 30 height 17
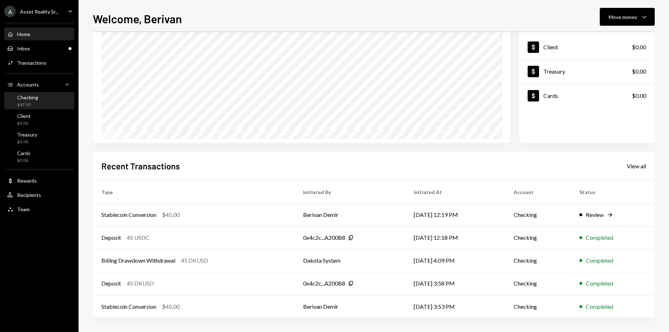
click at [48, 101] on div "Checking $47.50" at bounding box center [39, 101] width 64 height 14
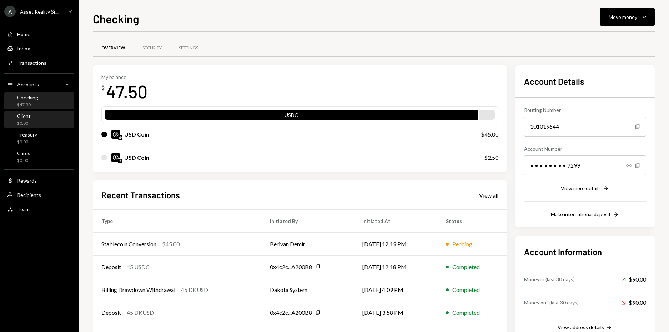
click at [32, 120] on div "Client $0.00" at bounding box center [39, 120] width 64 height 14
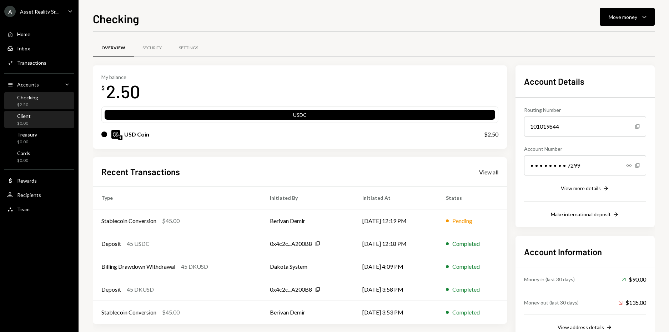
click at [32, 121] on div "Client $0.00" at bounding box center [39, 120] width 64 height 14
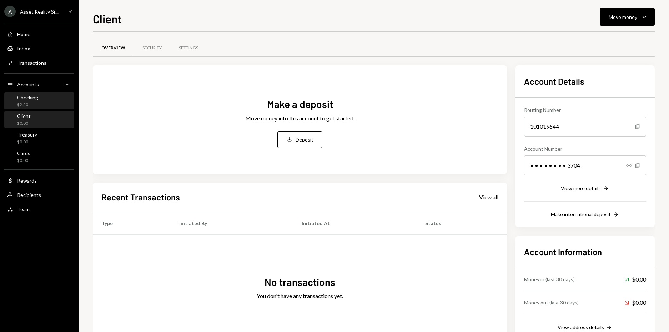
click at [42, 99] on div "Checking $2.50" at bounding box center [39, 101] width 64 height 14
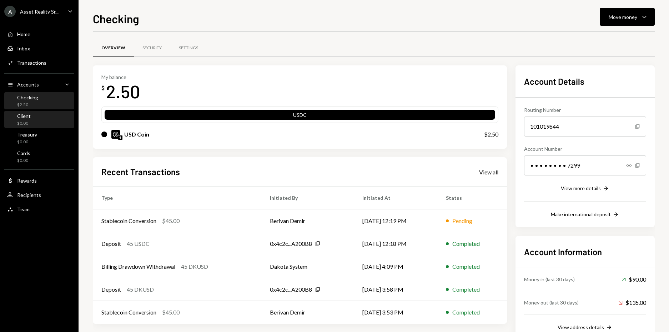
click at [43, 115] on div "Client $0.00" at bounding box center [39, 120] width 64 height 14
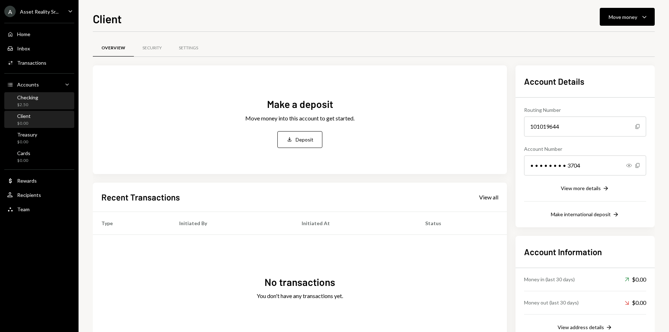
click at [37, 100] on div "Checking" at bounding box center [27, 97] width 21 height 6
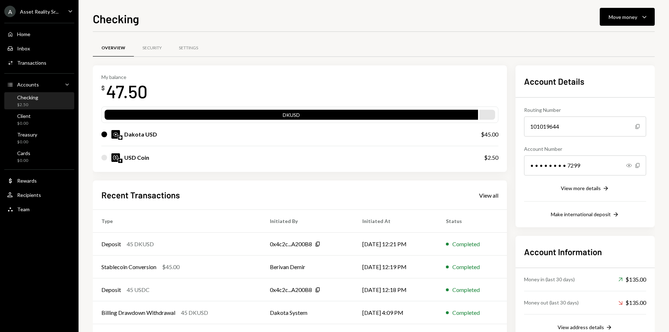
click at [75, 12] on div "A Asset Reality Sr... Caret Down" at bounding box center [39, 11] width 79 height 11
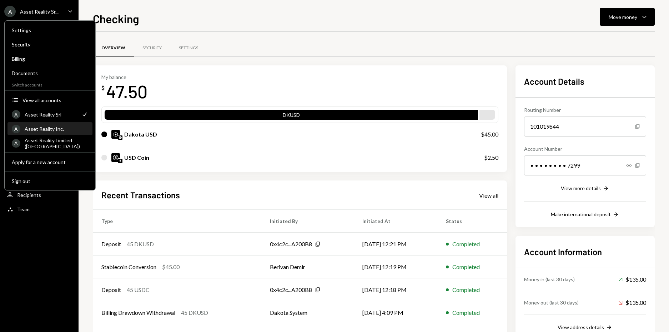
click at [65, 130] on div "Asset Reality Inc." at bounding box center [57, 129] width 64 height 6
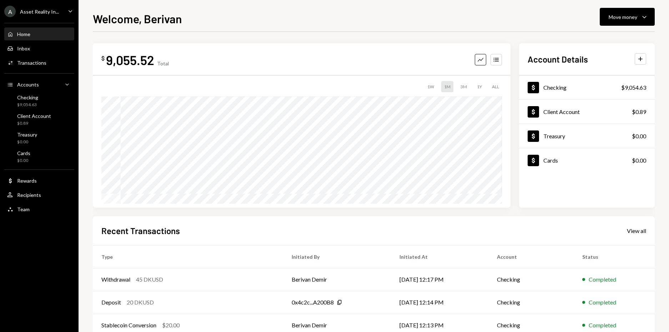
click at [70, 11] on icon "Caret Down" at bounding box center [70, 11] width 8 height 8
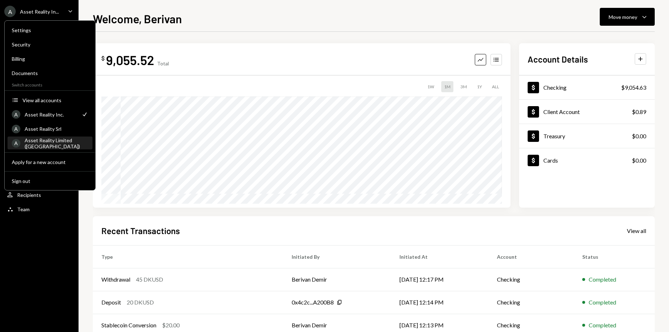
click at [61, 140] on div "Asset Reality Limited ([GEOGRAPHIC_DATA])" at bounding box center [57, 143] width 64 height 12
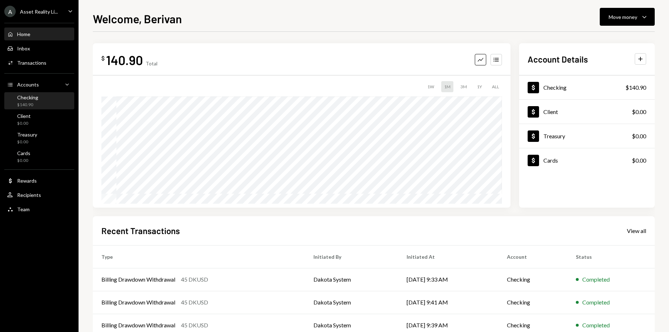
click at [48, 106] on div "Checking $140.90" at bounding box center [39, 101] width 64 height 14
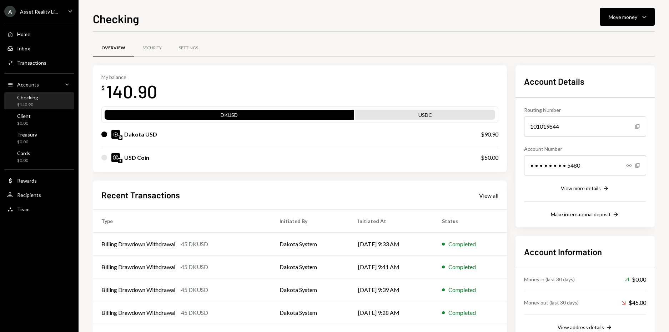
click at [71, 12] on icon "Caret Down" at bounding box center [70, 11] width 8 height 8
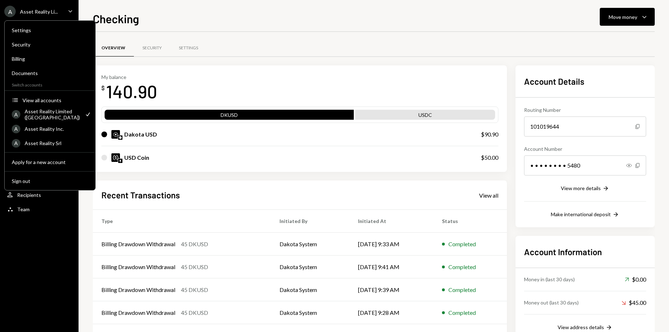
click at [185, 65] on div "Overview Security Settings" at bounding box center [374, 52] width 562 height 26
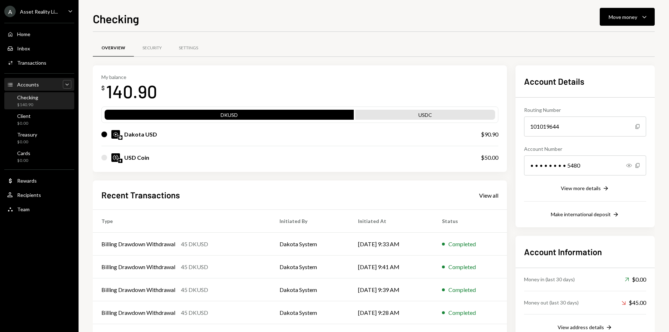
click at [69, 84] on icon "Caret Down" at bounding box center [67, 84] width 7 height 7
click at [68, 85] on icon "Caret Up" at bounding box center [67, 84] width 7 height 7
click at [72, 12] on icon "Caret Down" at bounding box center [70, 11] width 8 height 8
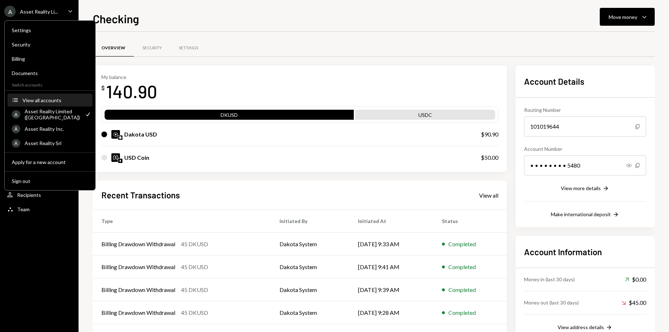
click at [45, 100] on div "View all accounts" at bounding box center [55, 100] width 66 height 6
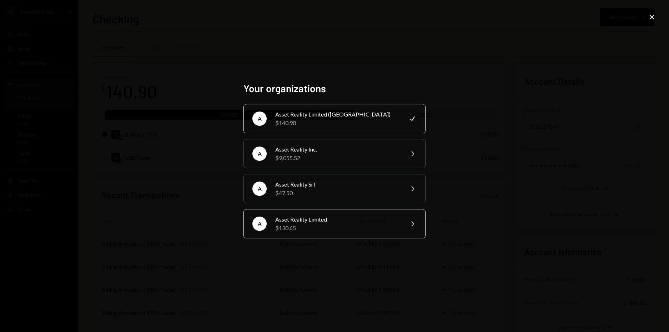
click at [304, 226] on div "$130.65" at bounding box center [337, 227] width 124 height 9
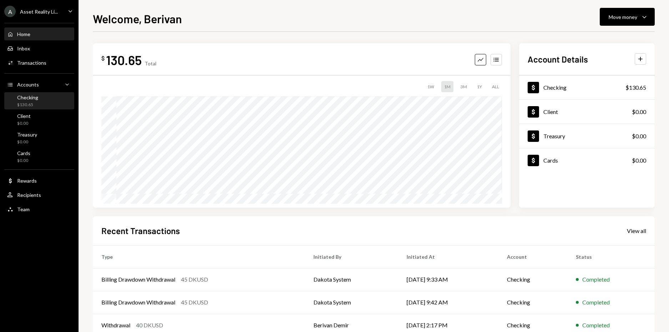
click at [49, 98] on div "Checking $130.65" at bounding box center [39, 101] width 64 height 14
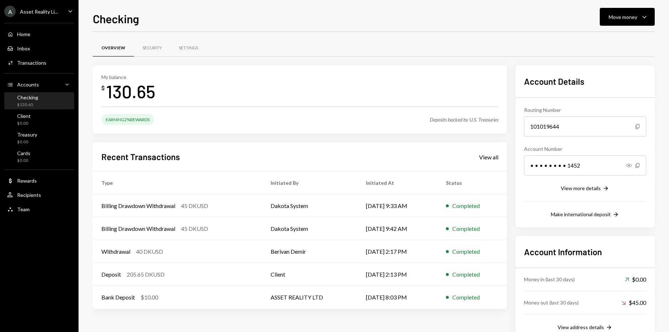
click at [68, 13] on icon "Caret Down" at bounding box center [70, 11] width 8 height 8
click at [178, 69] on div "My balance $ 130.65 Earning 2% Rewards Deposits backed by U.S. Treasuries" at bounding box center [300, 99] width 414 height 69
click at [648, 16] on icon "Caret Down" at bounding box center [644, 16] width 9 height 9
click at [604, 36] on div "Send" at bounding box center [621, 38] width 52 height 7
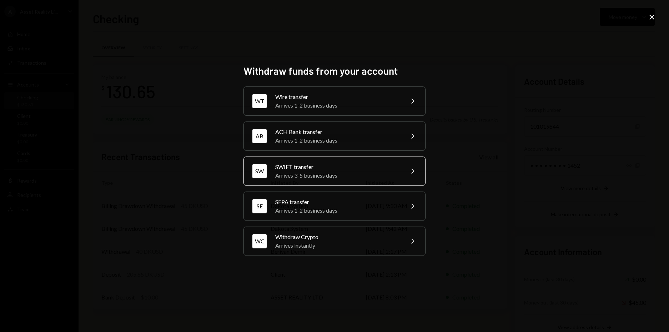
click at [302, 174] on div "Arrives 3-5 business days" at bounding box center [337, 175] width 124 height 9
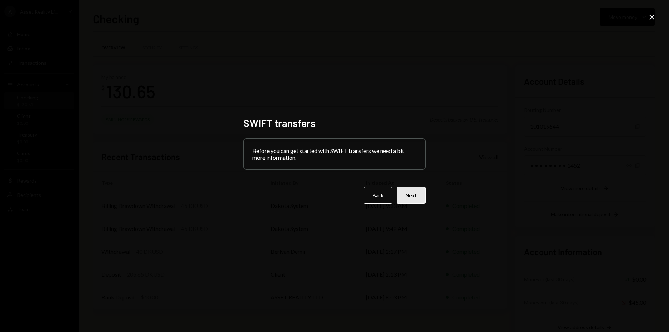
click at [413, 196] on button "Next" at bounding box center [410, 195] width 29 height 17
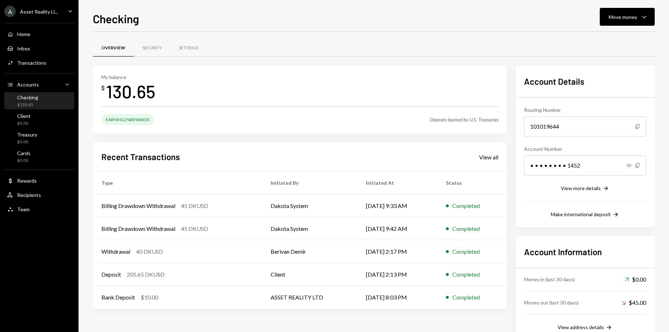
click at [311, 33] on div "Overview Security Settings My balance $ 130.65 Earning 2% Rewards Deposits back…" at bounding box center [374, 193] width 562 height 322
click at [278, 38] on div "Overview Security Settings My balance $ 130.65 Earning 2% Rewards Deposits back…" at bounding box center [374, 193] width 562 height 322
click at [71, 11] on icon "Main" at bounding box center [71, 11] width 4 height 2
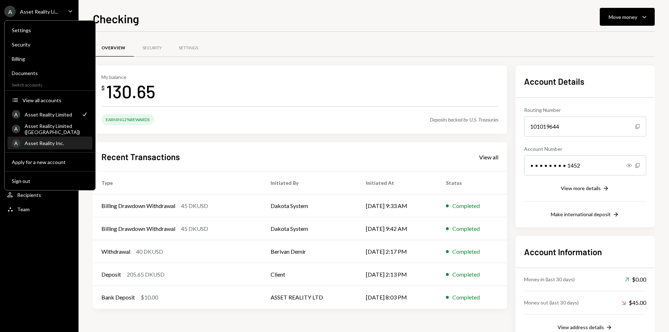
click at [61, 143] on div "Asset Reality Inc." at bounding box center [57, 143] width 64 height 6
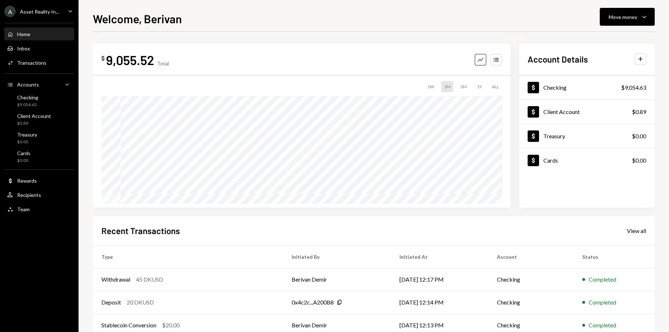
click at [69, 13] on icon "Caret Down" at bounding box center [70, 11] width 8 height 8
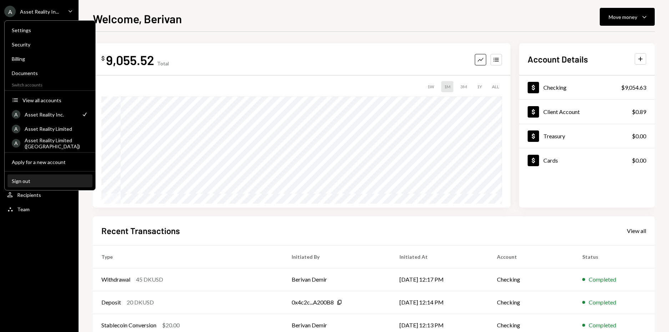
click at [23, 183] on button "Sign out" at bounding box center [49, 181] width 85 height 13
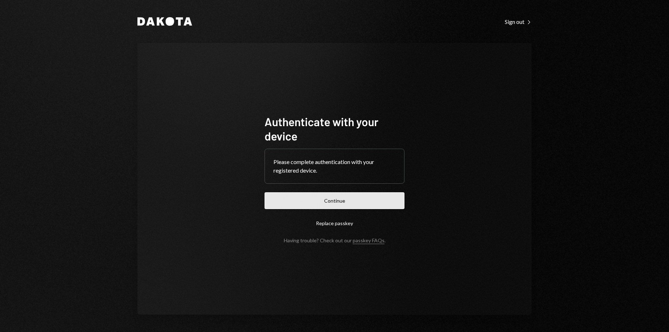
click at [340, 201] on button "Continue" at bounding box center [334, 200] width 140 height 17
